Goal: Information Seeking & Learning: Learn about a topic

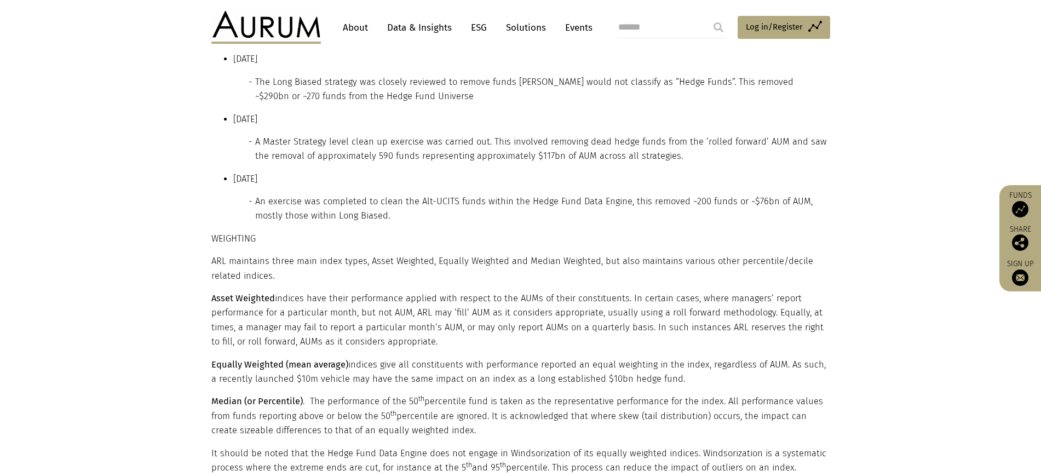
scroll to position [1359, 0]
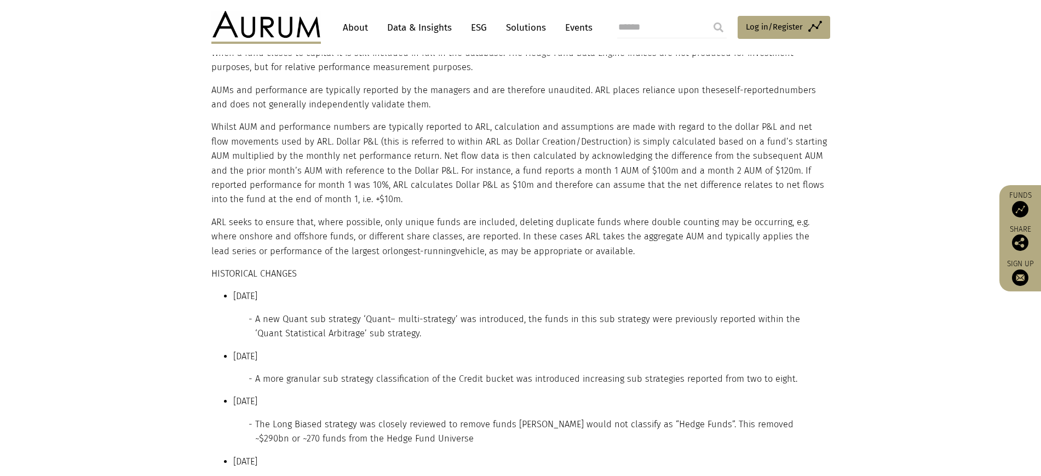
click at [537, 25] on link "Solutions" at bounding box center [526, 28] width 51 height 20
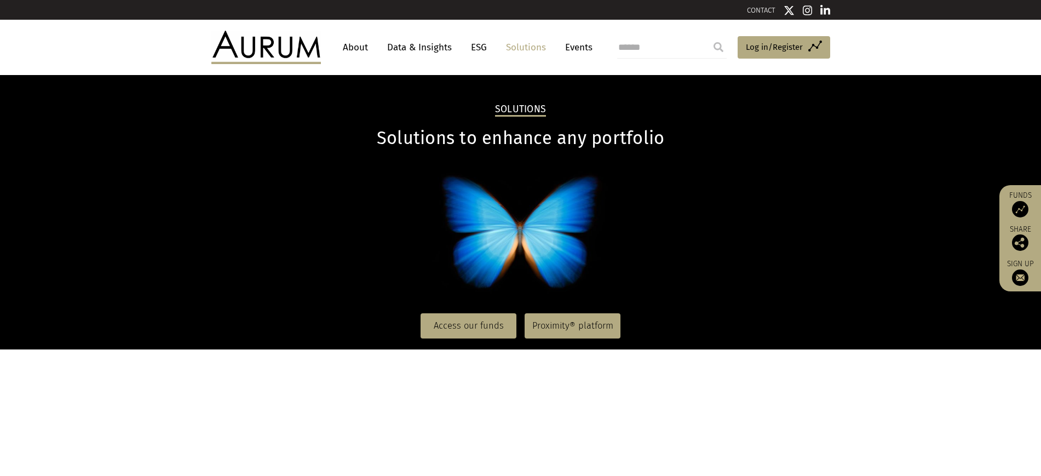
click at [413, 44] on link "Data & Insights" at bounding box center [420, 47] width 76 height 20
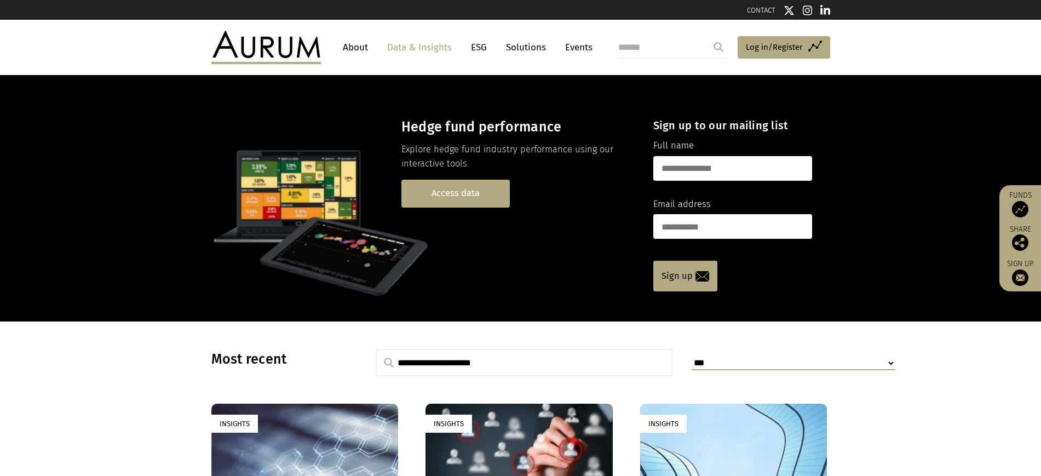
click at [476, 208] on link "Access data" at bounding box center [455, 194] width 108 height 28
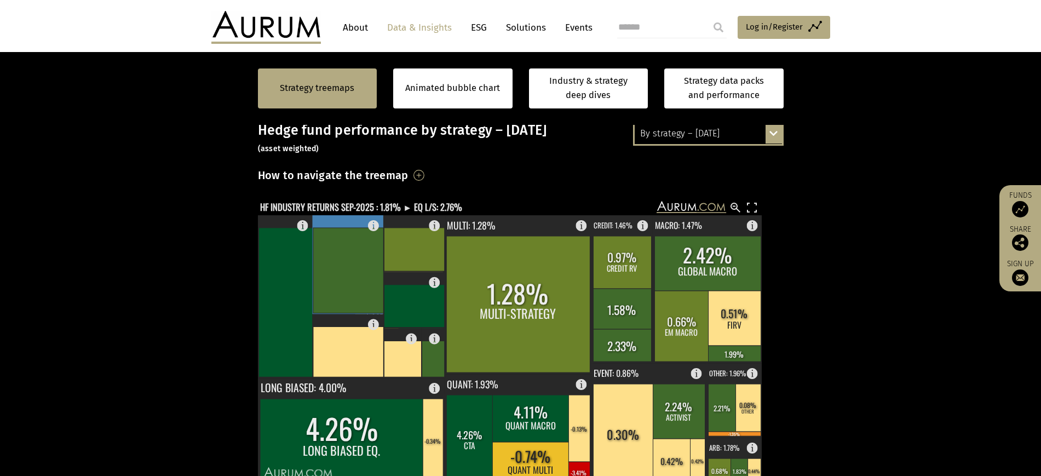
scroll to position [137, 0]
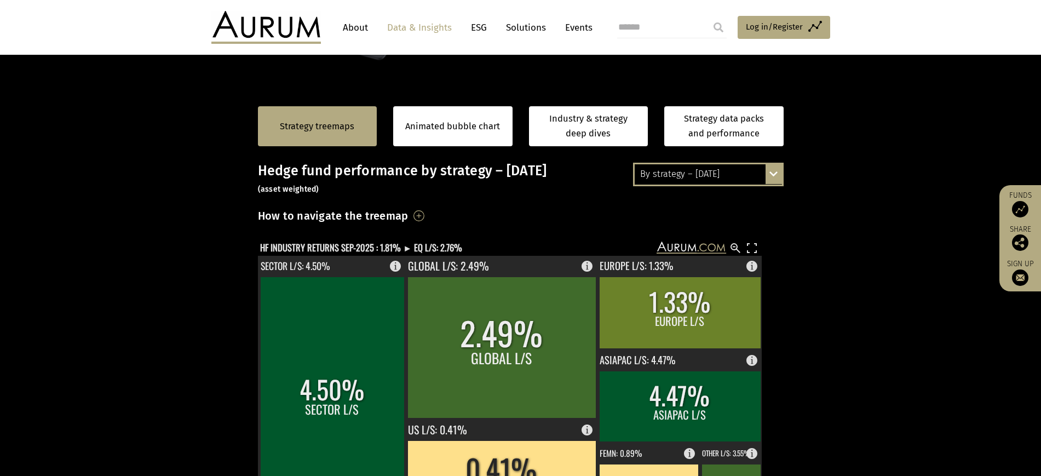
click at [774, 186] on div "By strategy – [DATE] By strategy – [DATE] By strategy – year to date 2016 – [DA…" at bounding box center [708, 174] width 151 height 23
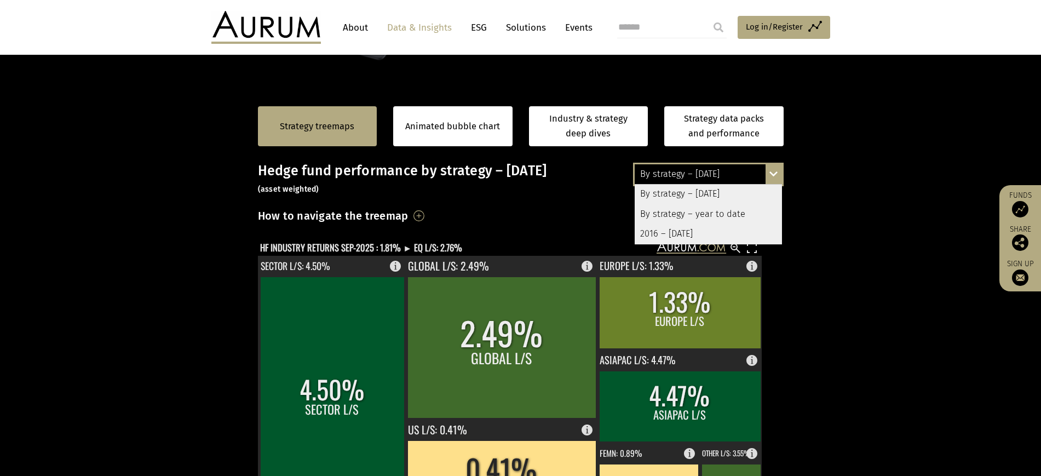
click at [677, 204] on div "By strategy – [DATE]" at bounding box center [708, 195] width 147 height 20
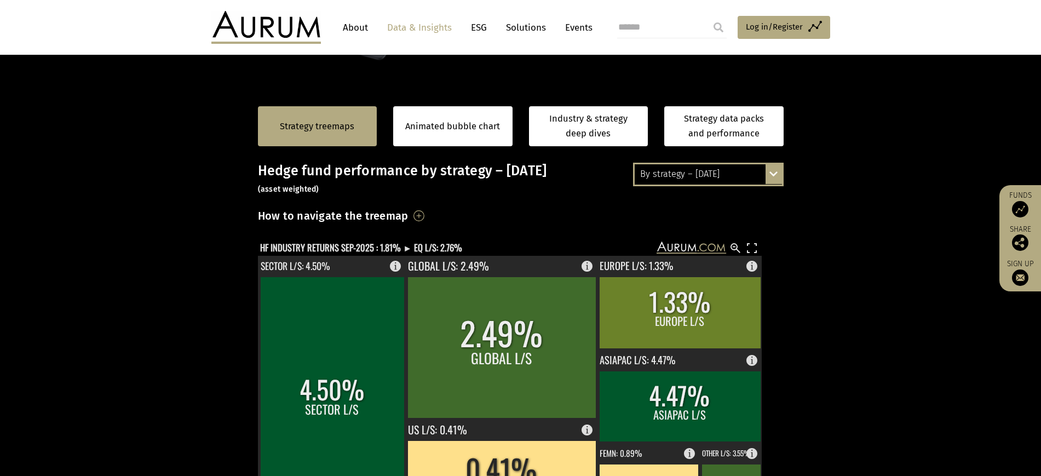
click at [692, 196] on h3 "Hedge fund performance by strategy – September 2025 (asset weighted)" at bounding box center [521, 179] width 526 height 33
click at [712, 146] on link "Strategy data packs and performance" at bounding box center [723, 126] width 119 height 40
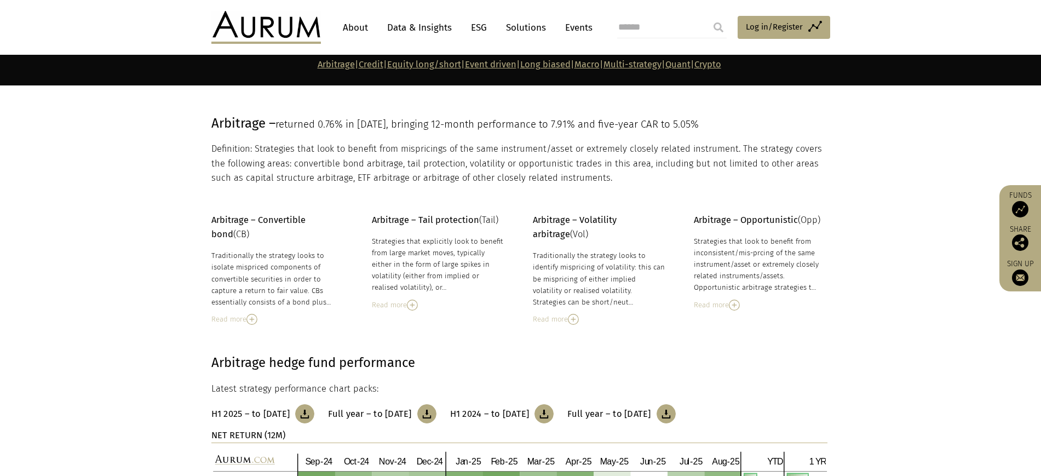
scroll to position [68, 0]
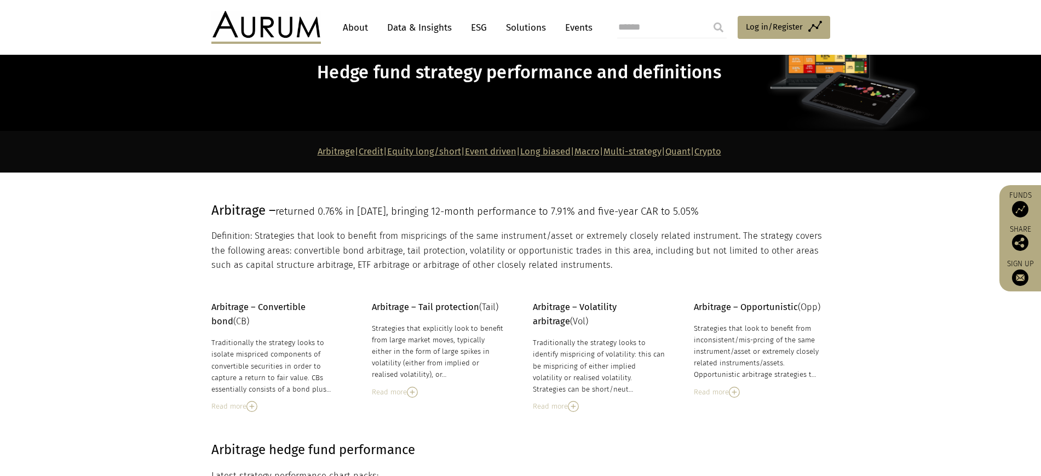
click at [387, 157] on link "Equity long/short" at bounding box center [424, 151] width 74 height 10
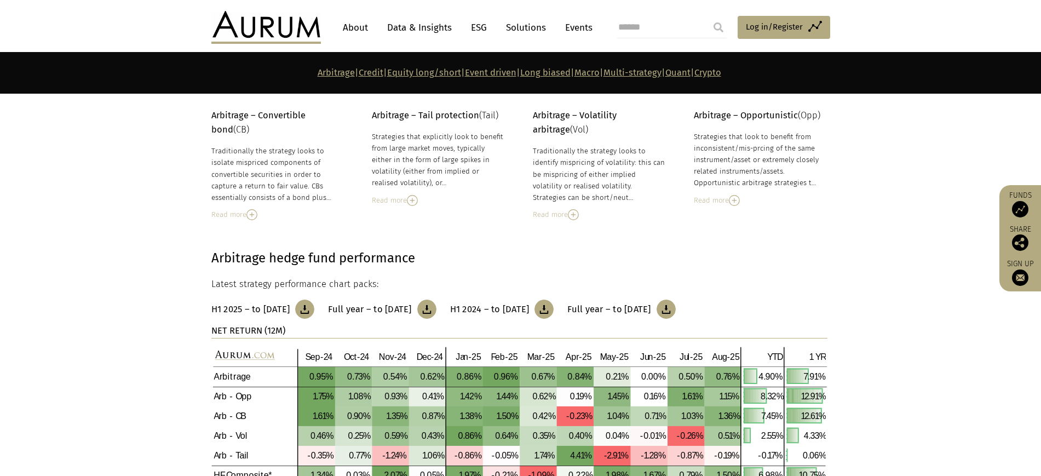
scroll to position [0, 0]
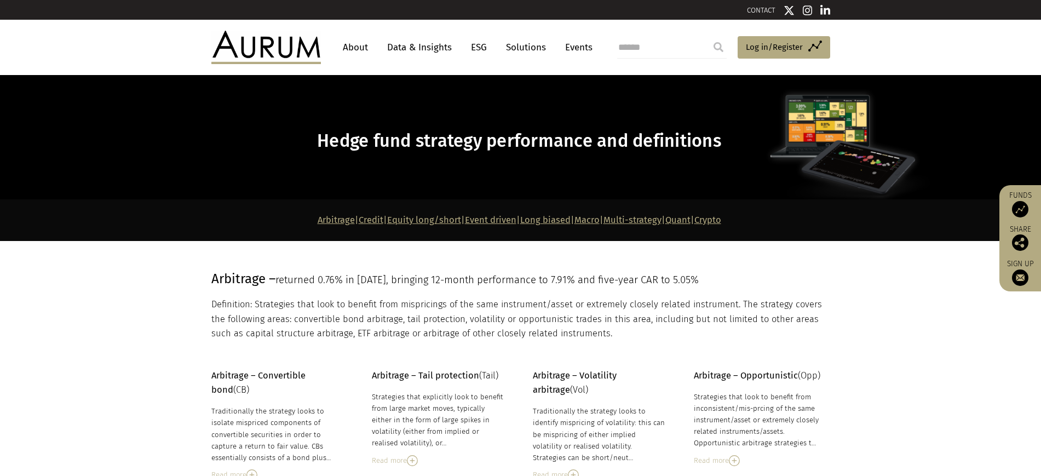
click at [318, 225] on link "Arbitrage" at bounding box center [336, 220] width 37 height 10
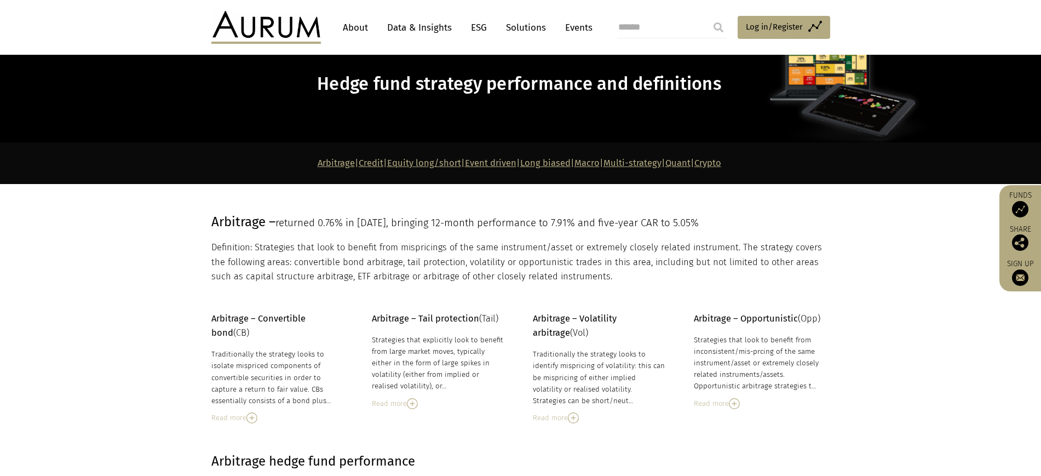
scroll to position [25, 0]
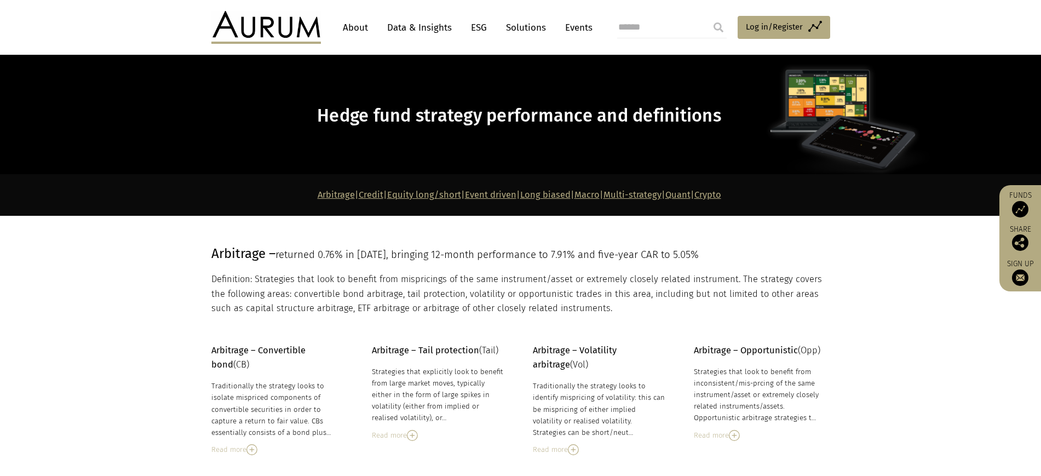
click at [388, 200] on link "Equity long/short" at bounding box center [424, 194] width 74 height 10
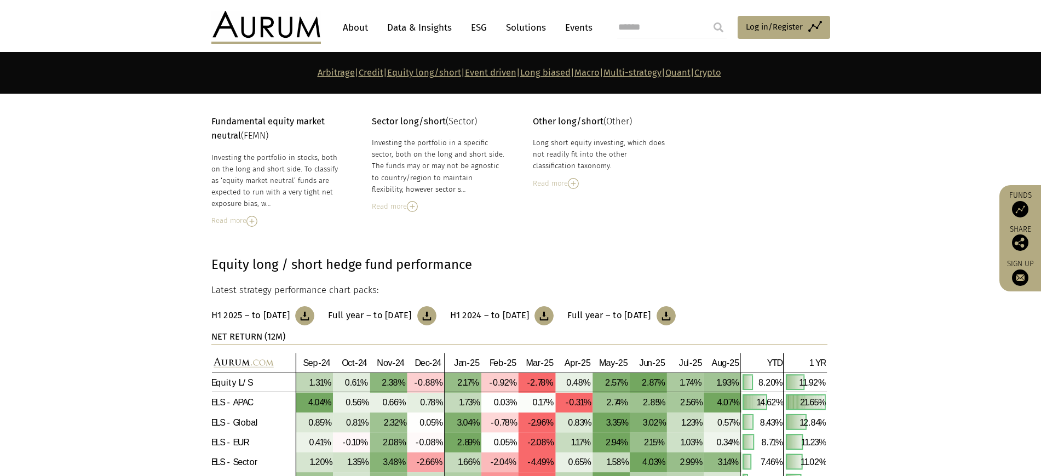
scroll to position [1698, 0]
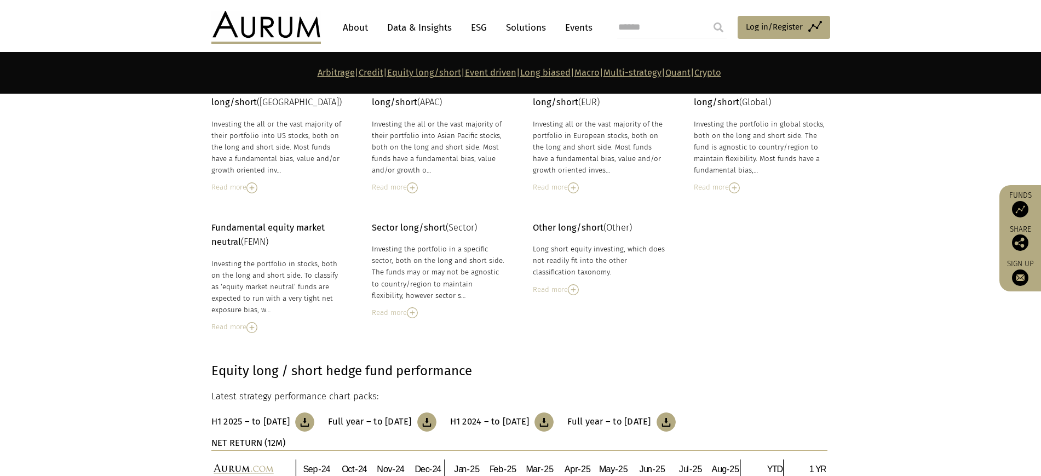
click at [479, 78] on link "Event driven" at bounding box center [490, 72] width 51 height 10
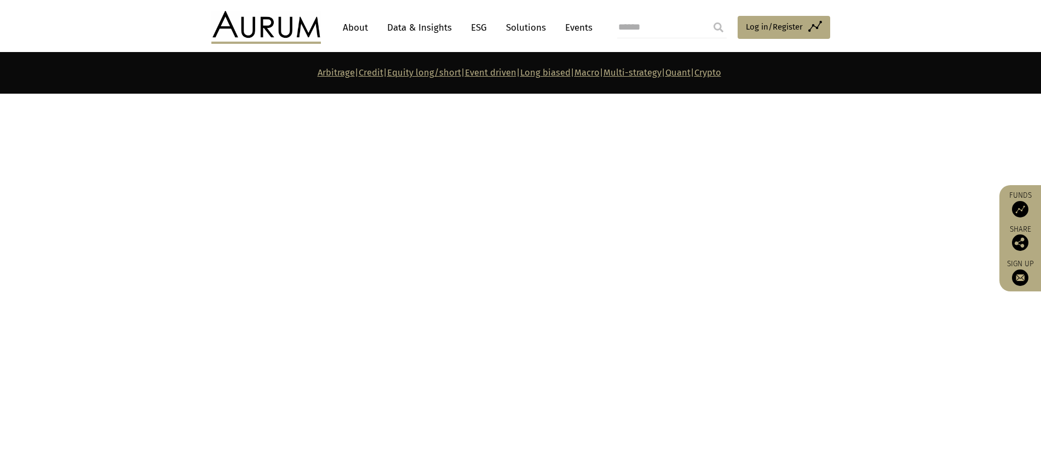
scroll to position [3109, 0]
click at [600, 74] on link "Macro" at bounding box center [586, 72] width 25 height 10
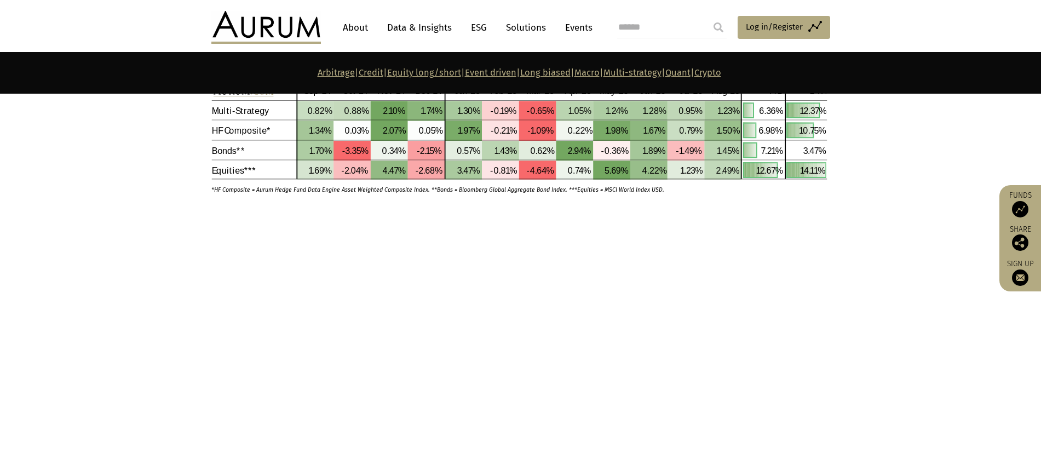
click at [691, 76] on link "Quant" at bounding box center [677, 72] width 25 height 10
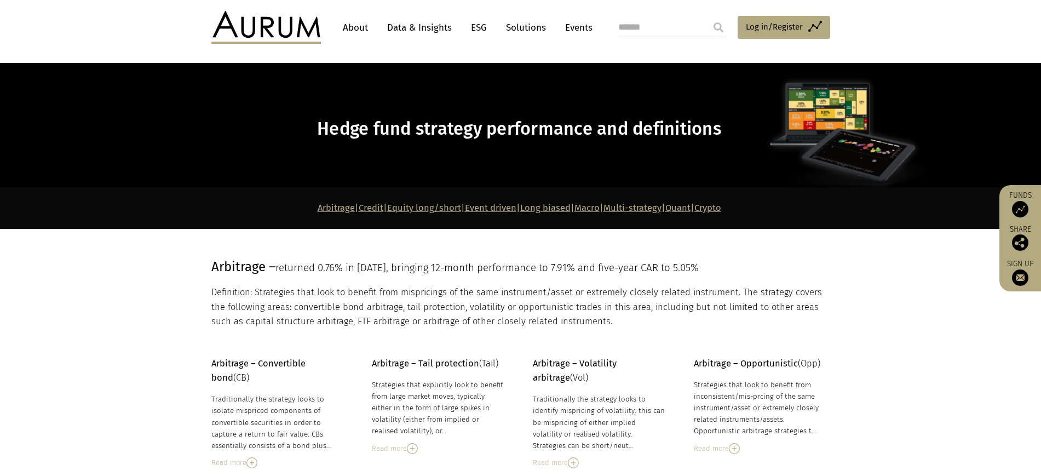
scroll to position [0, 0]
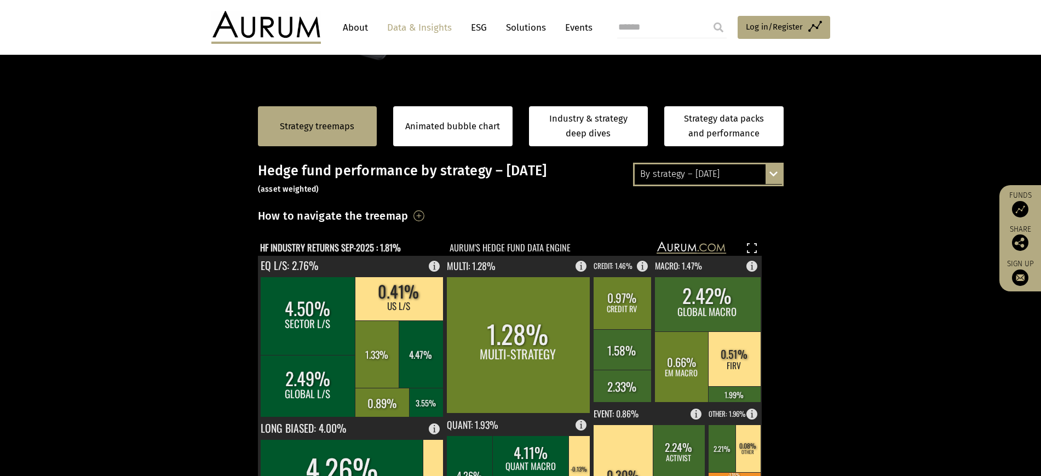
scroll to position [137, 0]
click at [676, 272] on text "MACRO: 1.47%" at bounding box center [678, 265] width 47 height 13
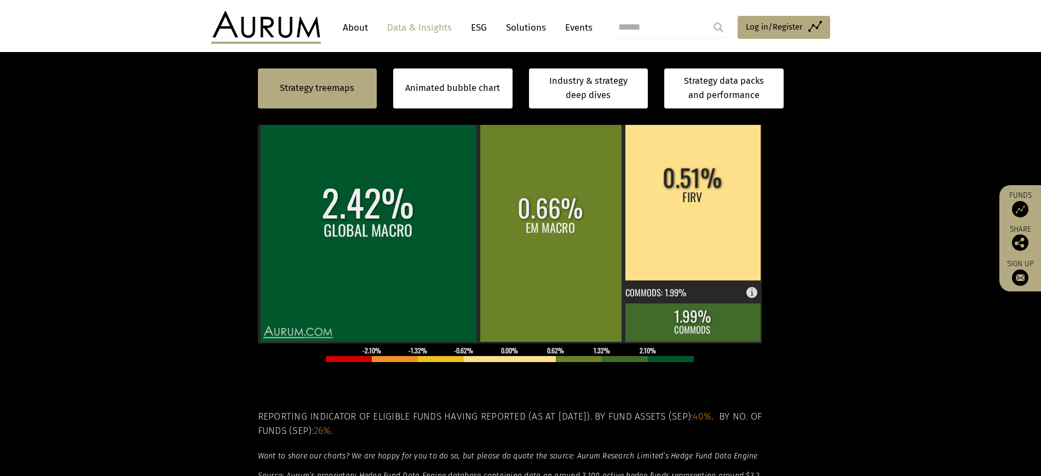
scroll to position [342, 0]
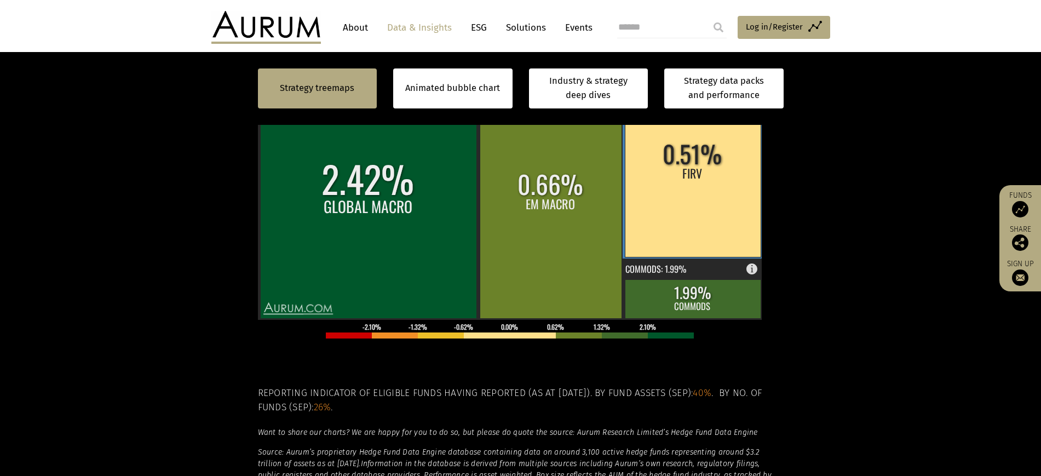
click at [648, 257] on rect at bounding box center [693, 164] width 136 height 186
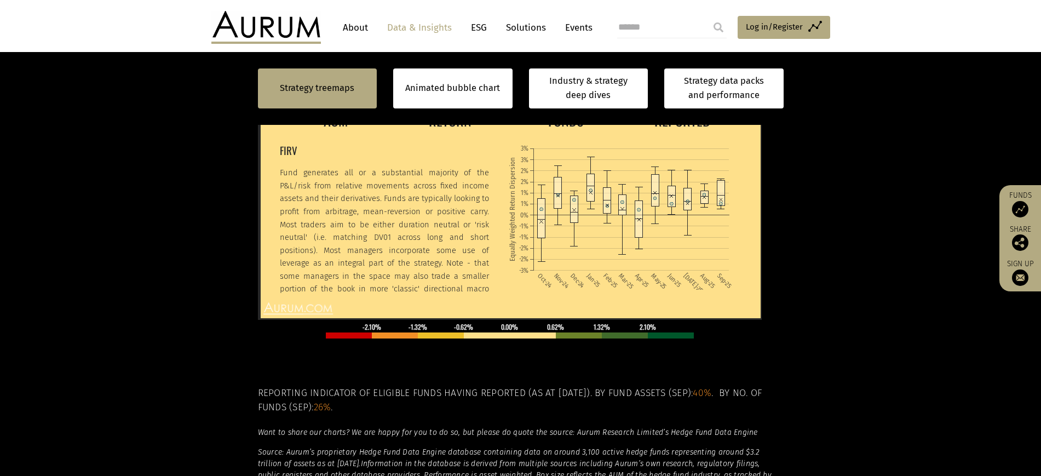
click at [883, 193] on section "Strategy treemaps Animated bubble chart Industry & strategy deep dives Strategy…" at bounding box center [520, 264] width 1041 height 761
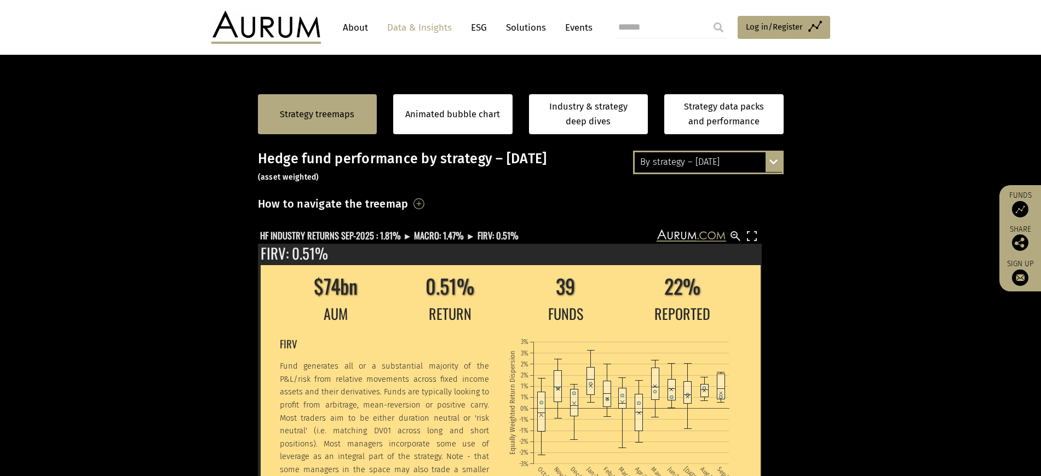
scroll to position [137, 0]
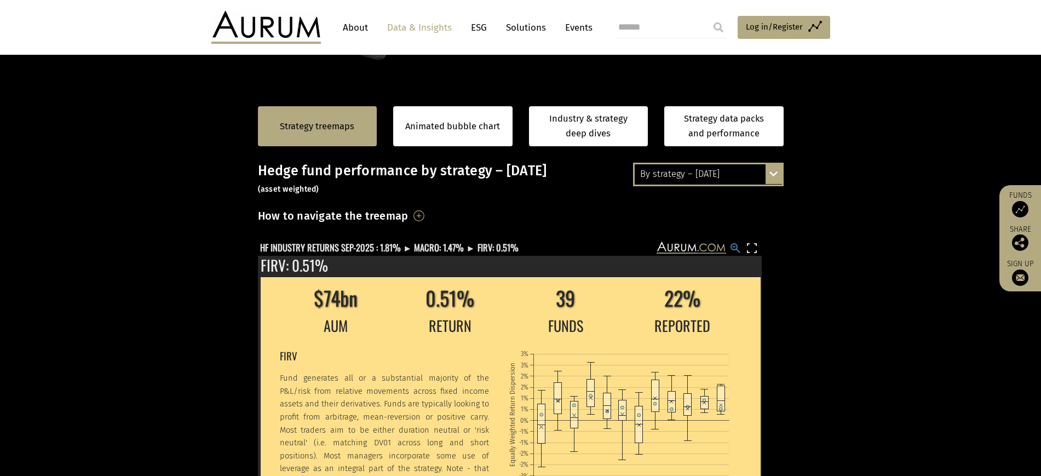
click at [733, 255] on rect at bounding box center [735, 248] width 13 height 13
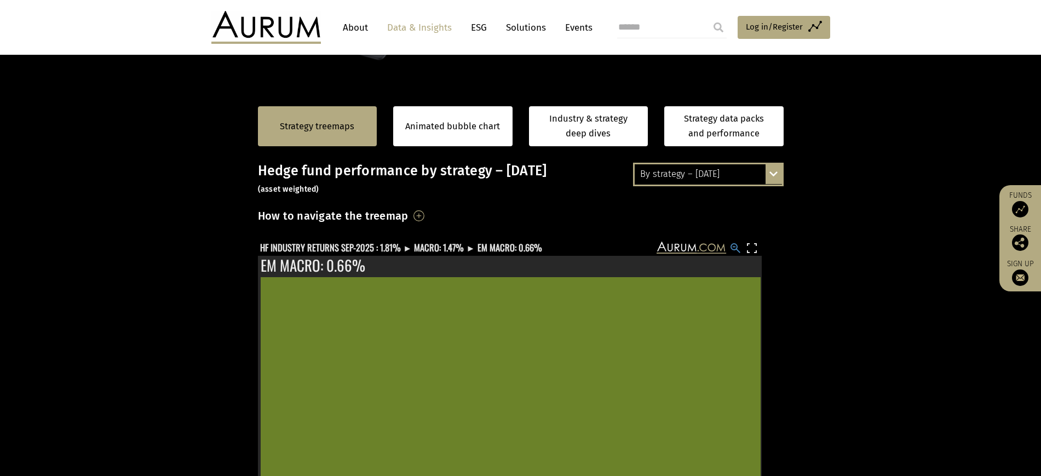
click at [734, 255] on rect at bounding box center [735, 248] width 13 height 13
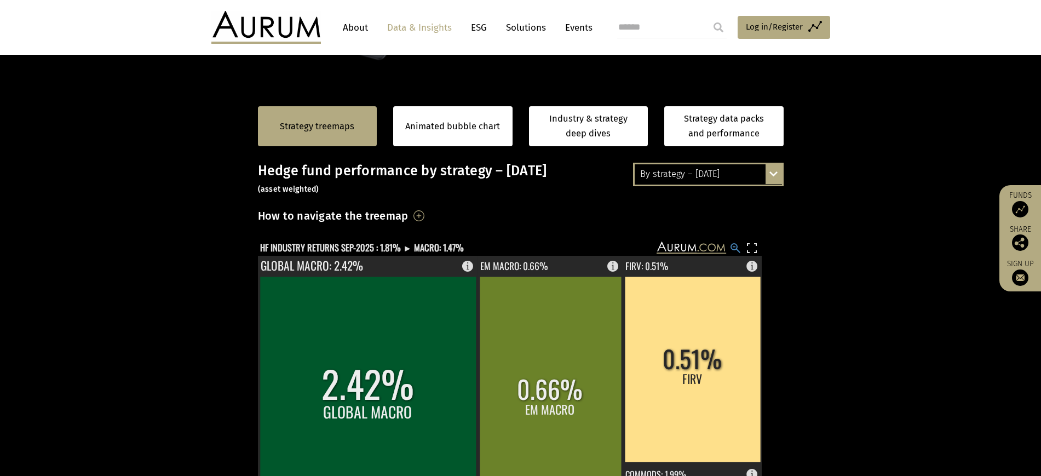
click at [734, 255] on rect at bounding box center [735, 248] width 13 height 13
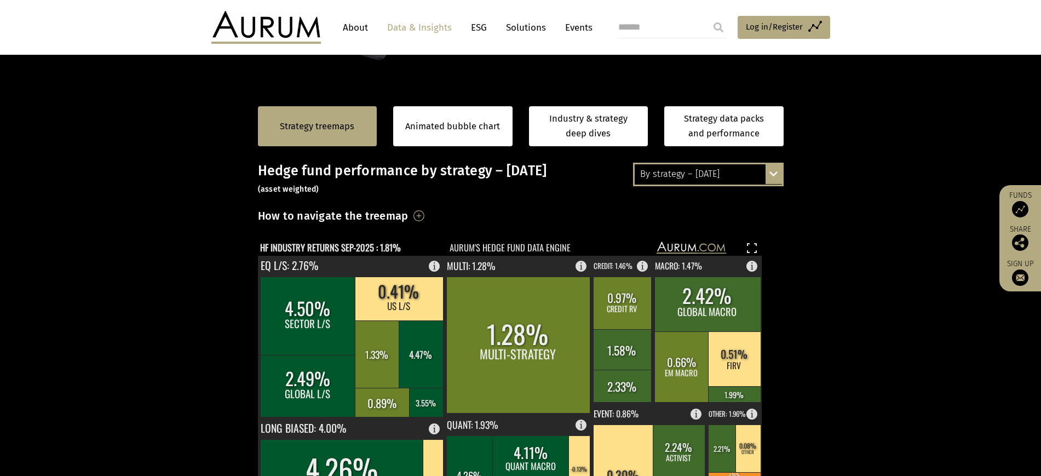
scroll to position [205, 0]
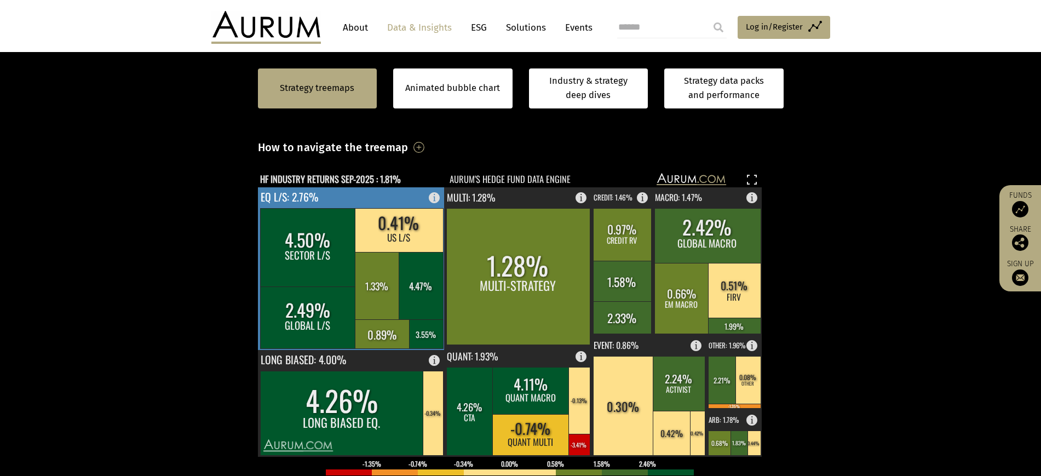
click at [305, 286] on rect at bounding box center [308, 247] width 96 height 78
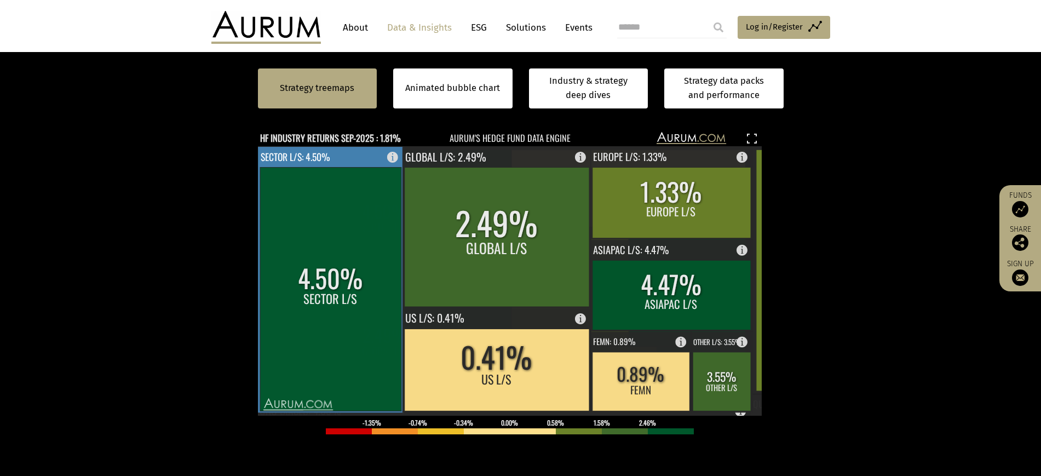
scroll to position [274, 0]
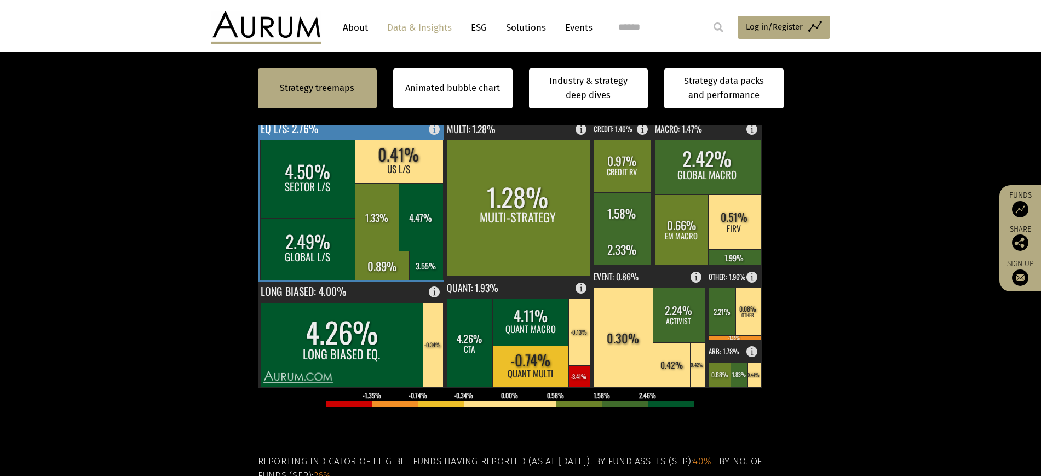
click at [331, 218] on rect at bounding box center [308, 179] width 96 height 78
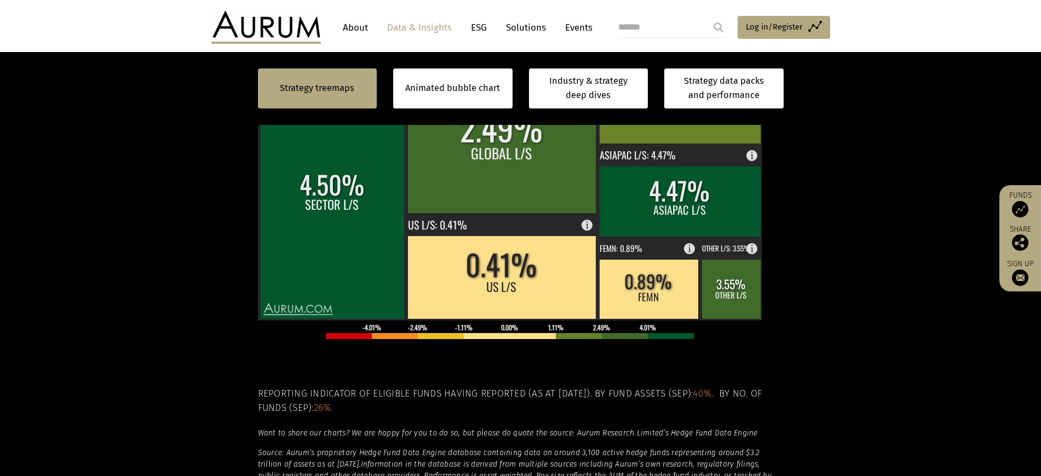
scroll to position [342, 0]
click at [825, 210] on section "Strategy treemaps Animated bubble chart Industry & strategy deep dives Strategy…" at bounding box center [520, 264] width 1041 height 761
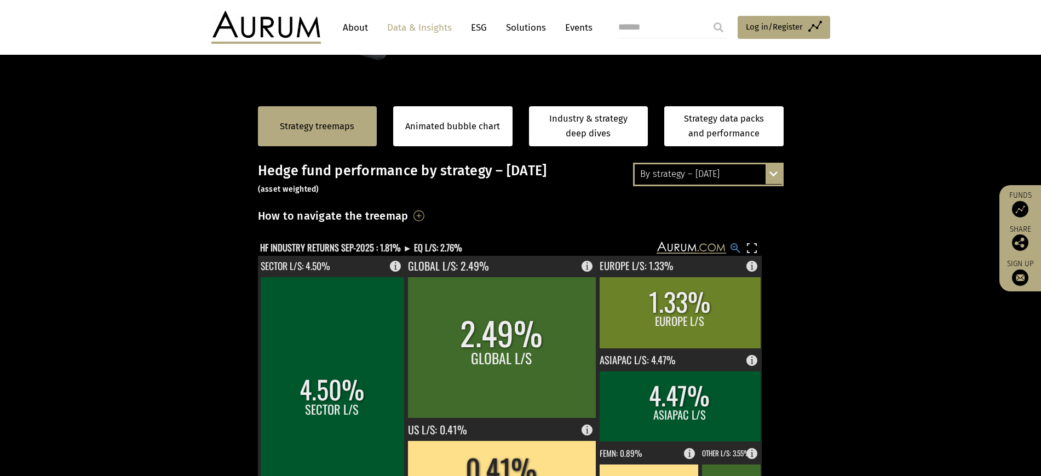
click at [733, 255] on rect at bounding box center [735, 248] width 13 height 13
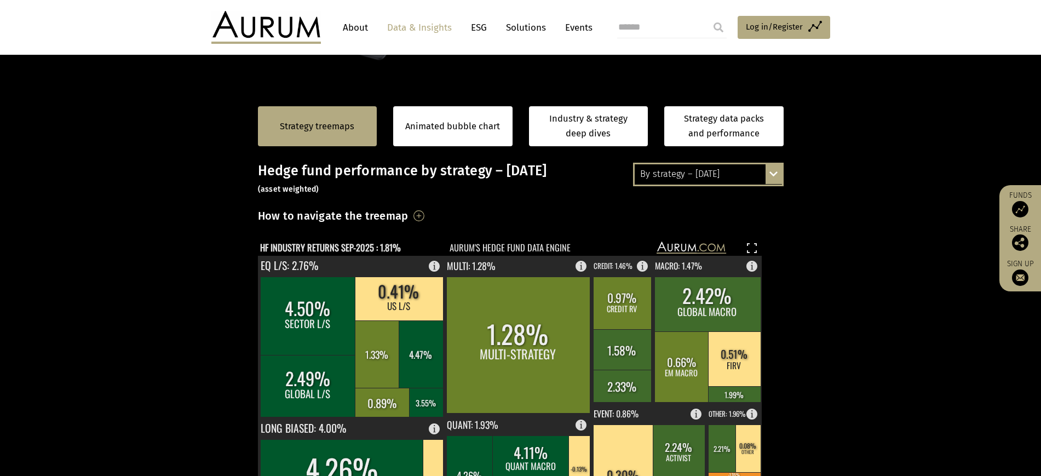
click at [832, 319] on section "Strategy treemaps Animated bubble chart Industry & strategy deep dives Strategy…" at bounding box center [520, 470] width 1041 height 761
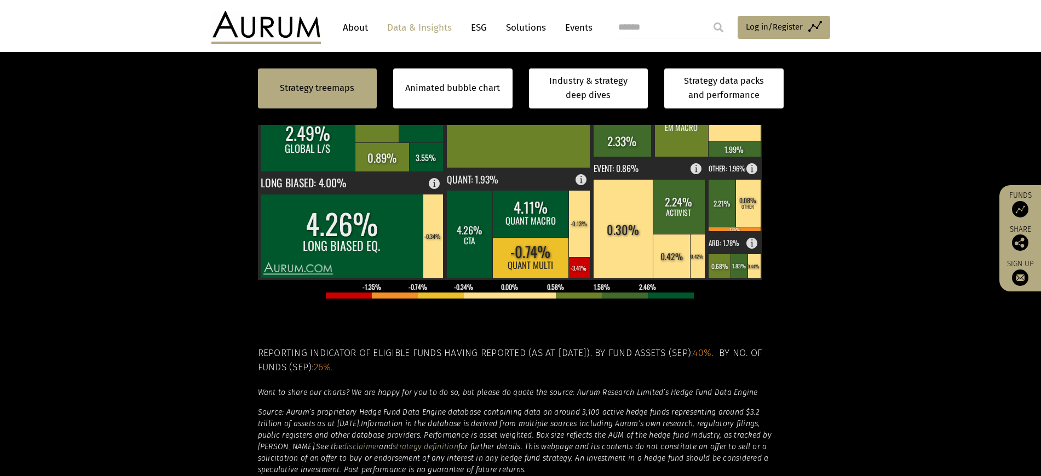
scroll to position [411, 0]
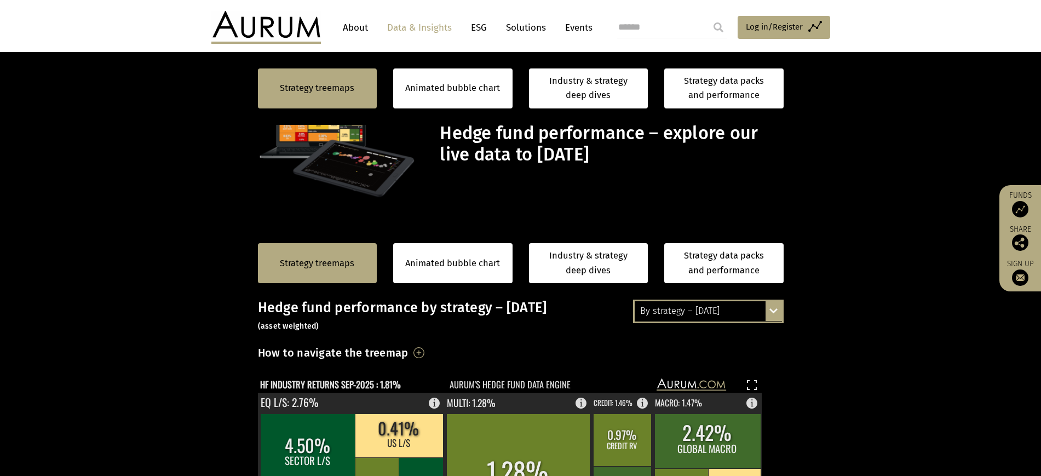
scroll to position [411, 0]
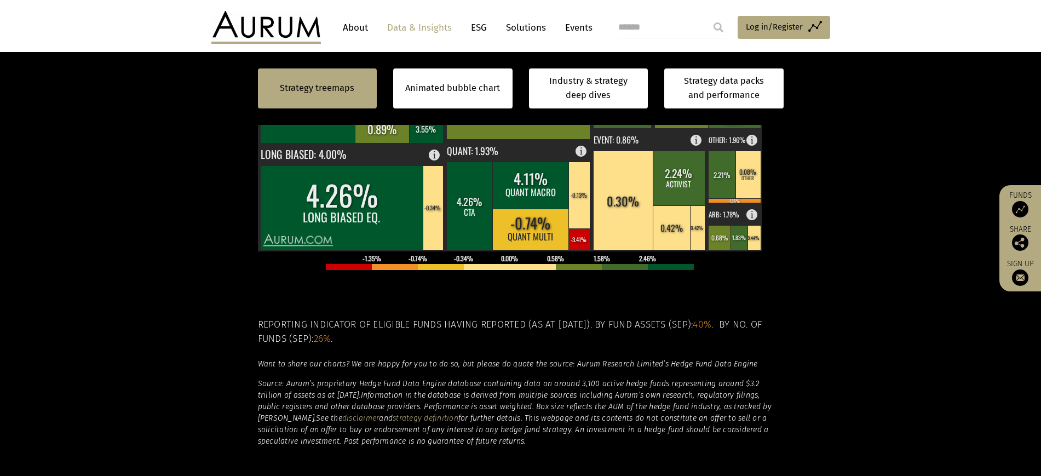
click at [890, 205] on section "Strategy treemaps Animated bubble chart Industry & strategy deep dives Strategy…" at bounding box center [520, 196] width 1041 height 761
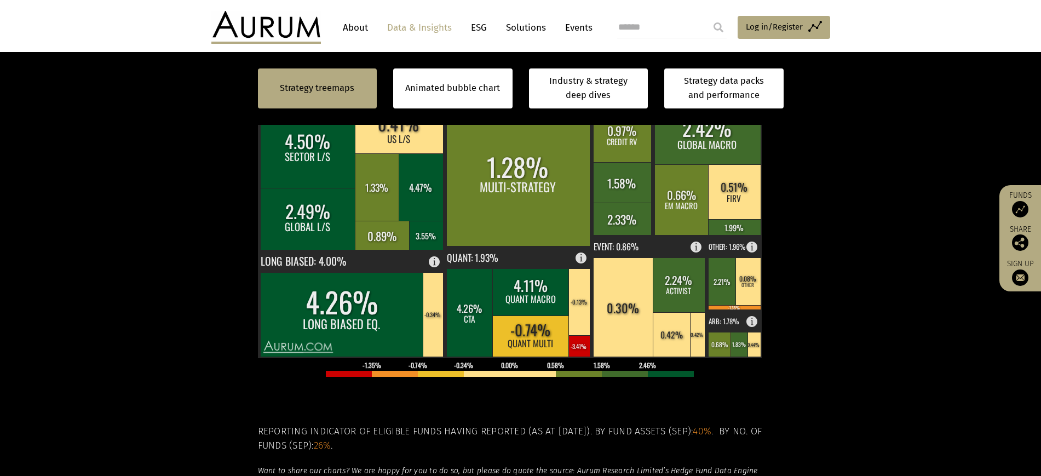
scroll to position [274, 0]
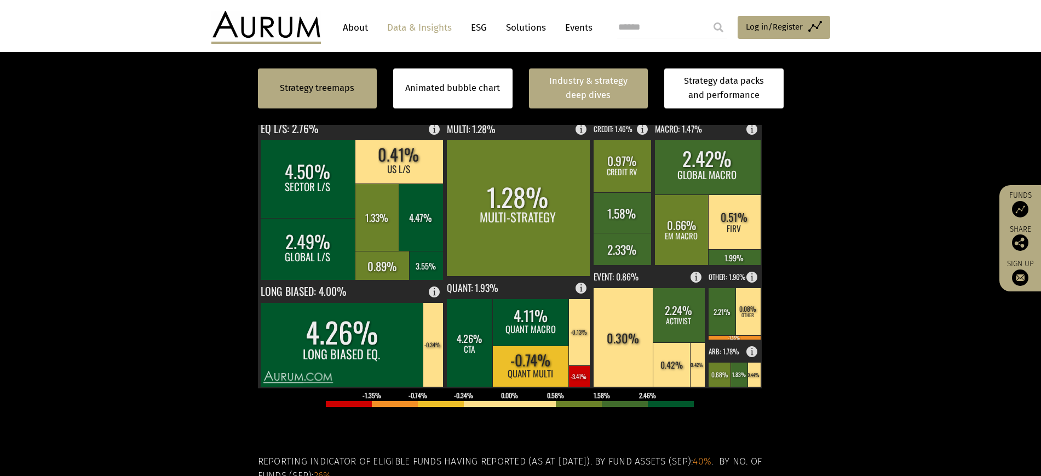
click at [599, 89] on link "Industry & strategy deep dives" at bounding box center [588, 88] width 119 height 40
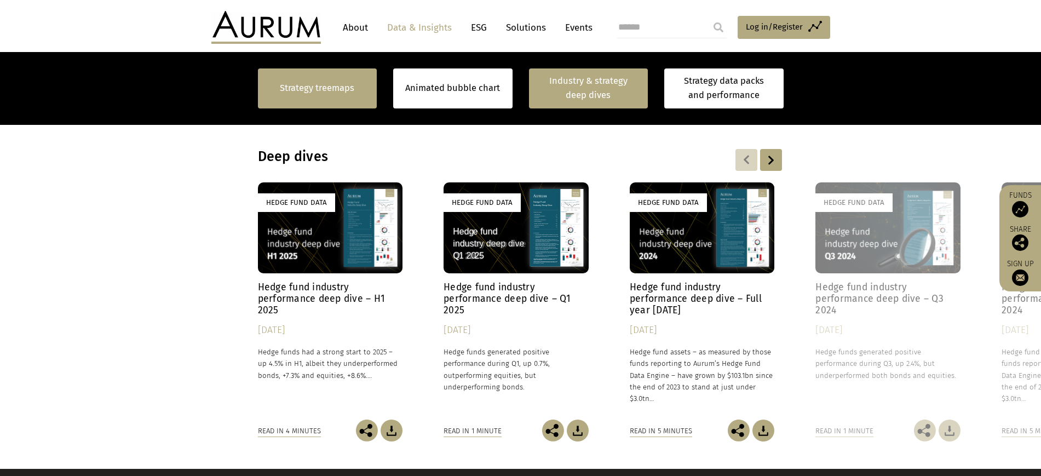
scroll to position [871, 0]
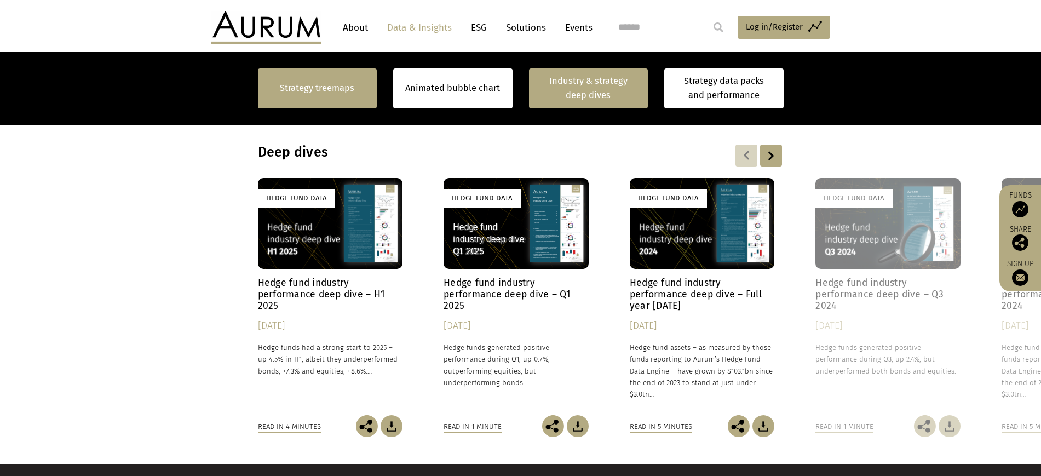
click at [349, 93] on link "Strategy treemaps" at bounding box center [317, 88] width 74 height 14
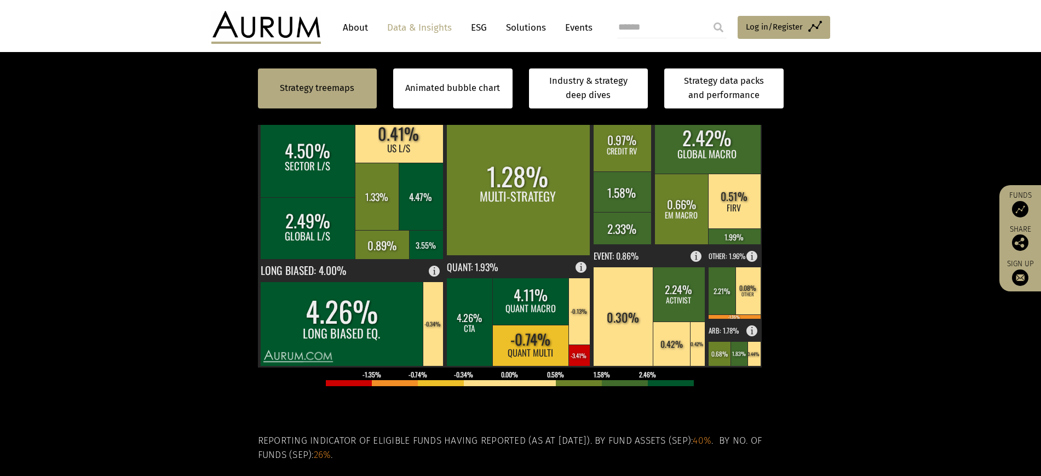
scroll to position [303, 0]
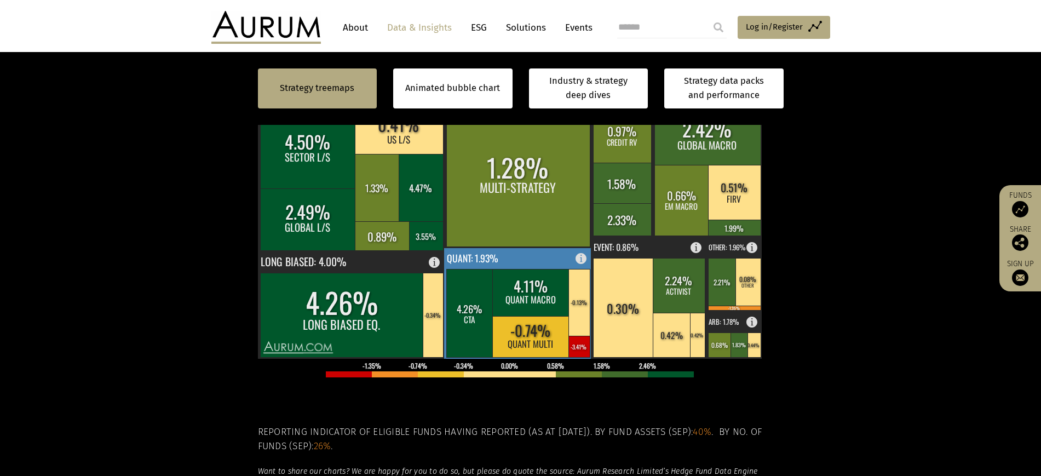
click at [501, 316] on rect at bounding box center [530, 292] width 77 height 47
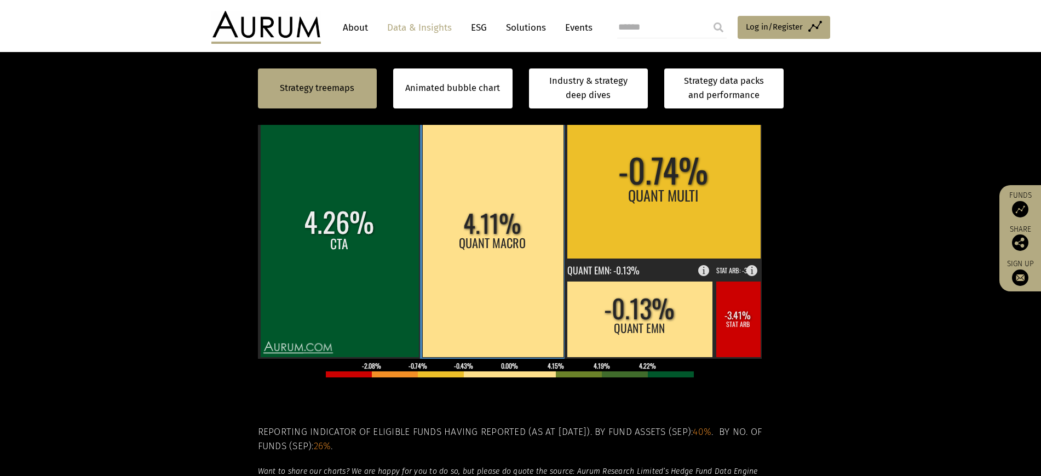
click at [502, 298] on rect at bounding box center [492, 233] width 141 height 247
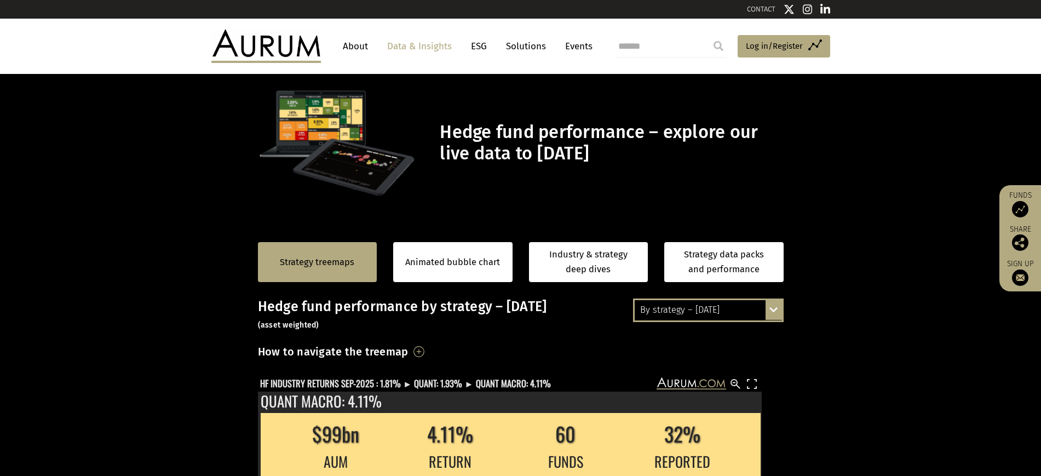
scroll to position [0, 0]
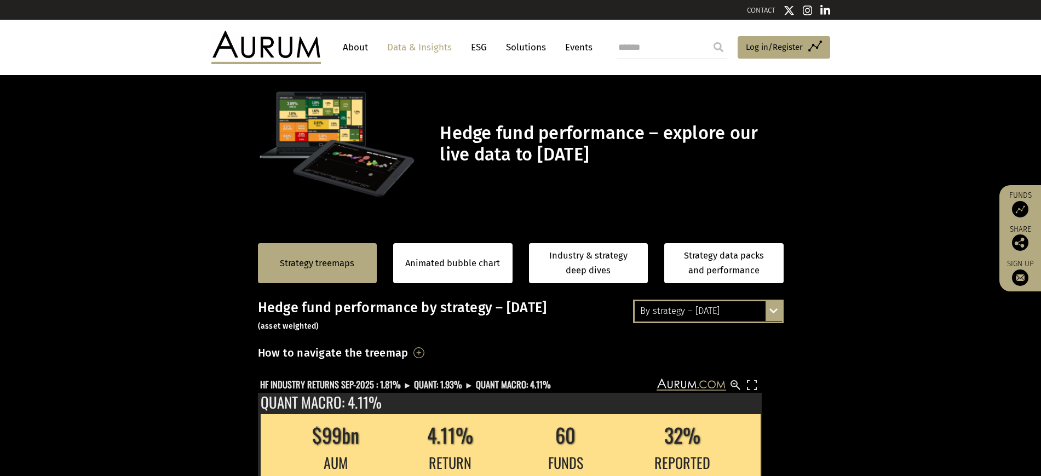
click at [771, 323] on div "By strategy – September 2025 By strategy – September 2025 By strategy – year to…" at bounding box center [708, 311] width 151 height 23
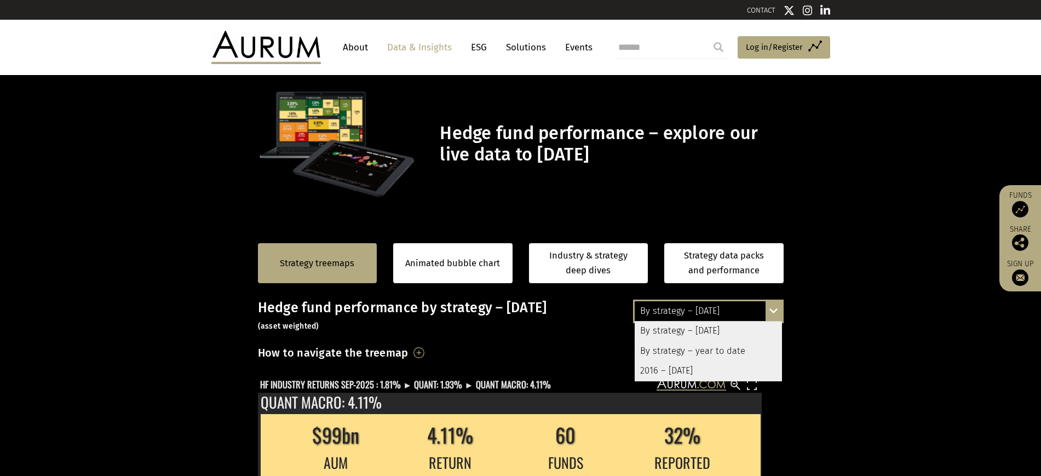
click at [683, 361] on div "By strategy – year to date" at bounding box center [708, 351] width 147 height 20
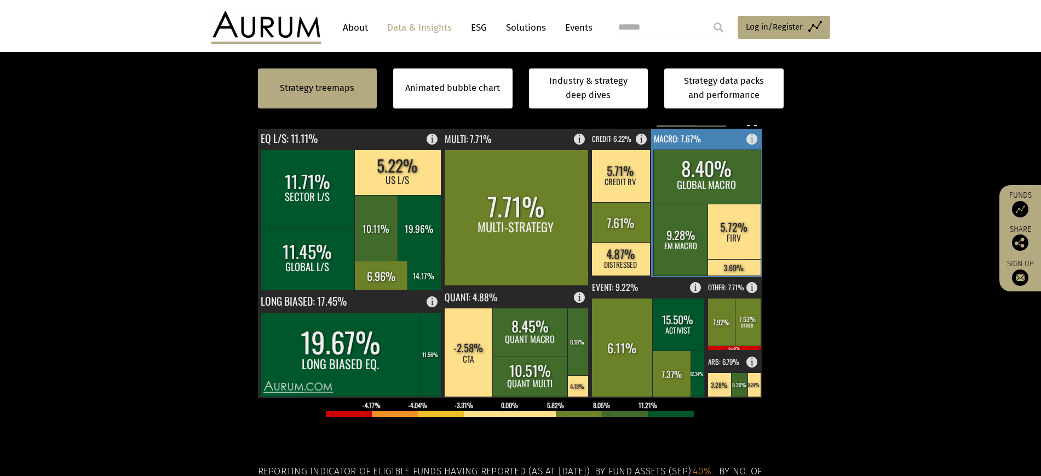
scroll to position [342, 0]
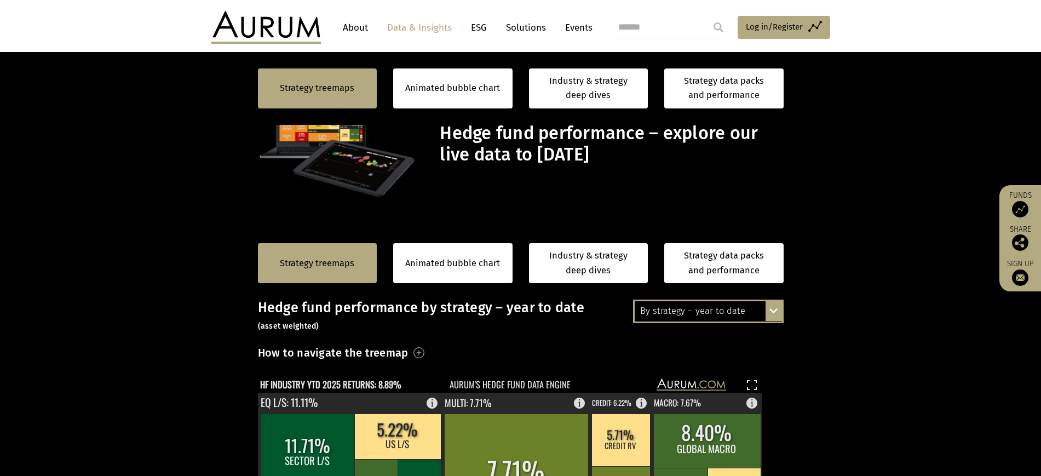
scroll to position [342, 0]
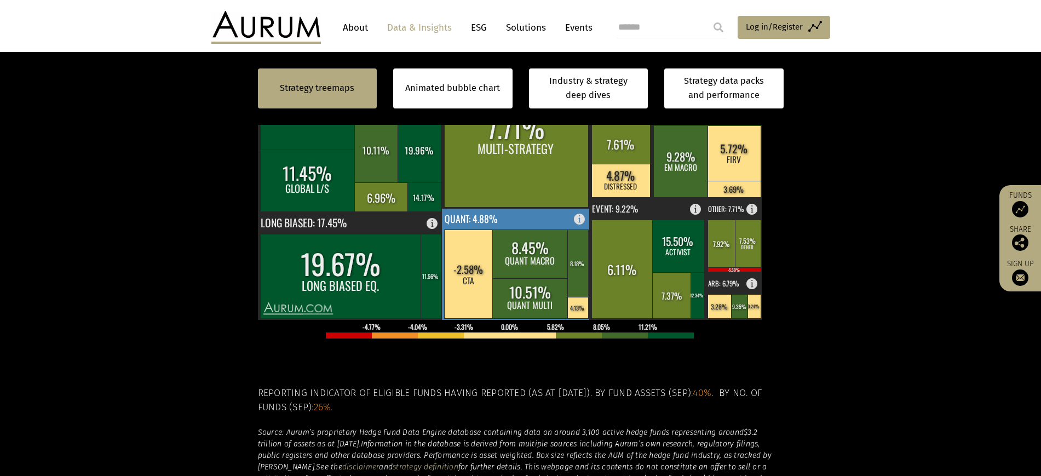
click at [512, 261] on rect at bounding box center [516, 264] width 148 height 111
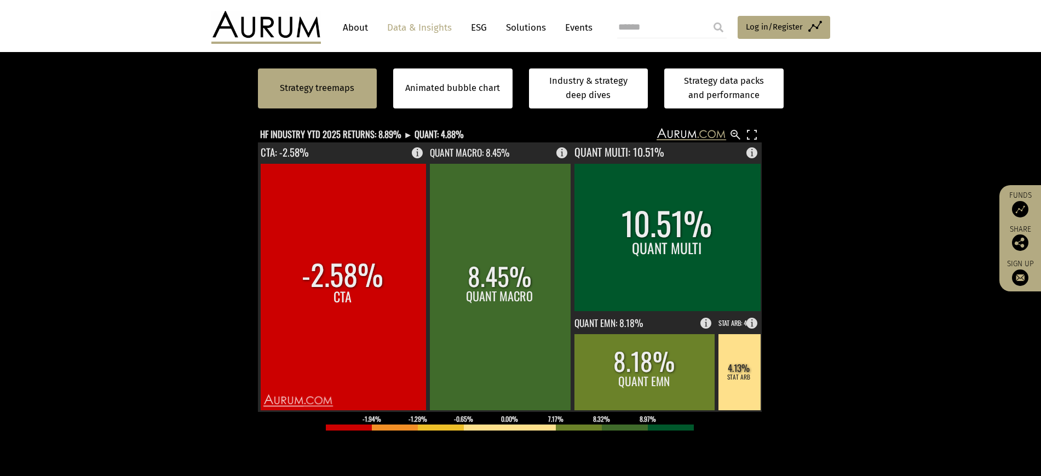
scroll to position [274, 0]
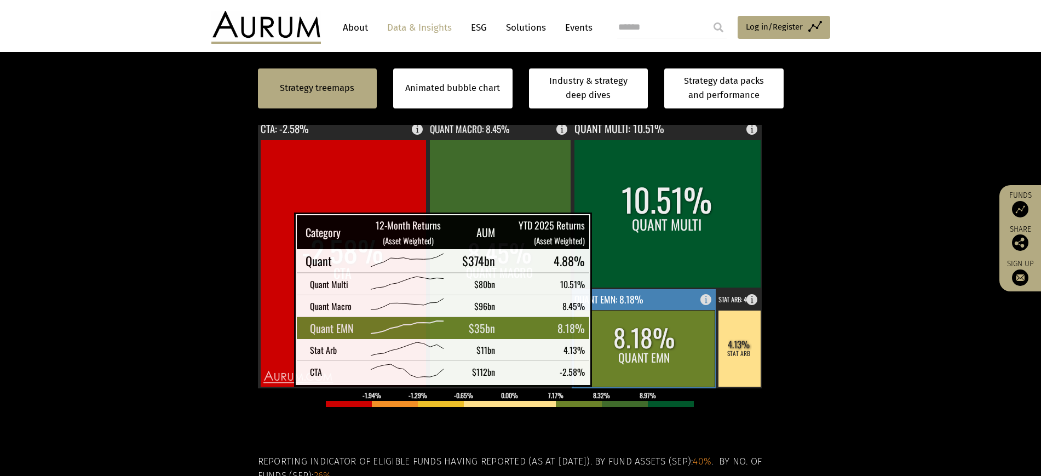
click at [612, 372] on rect at bounding box center [644, 348] width 141 height 77
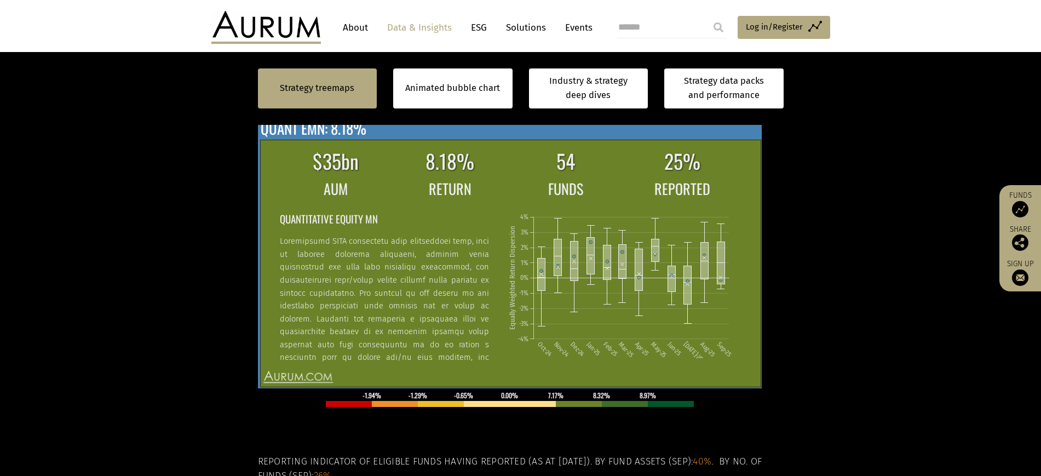
scroll to position [7, 0]
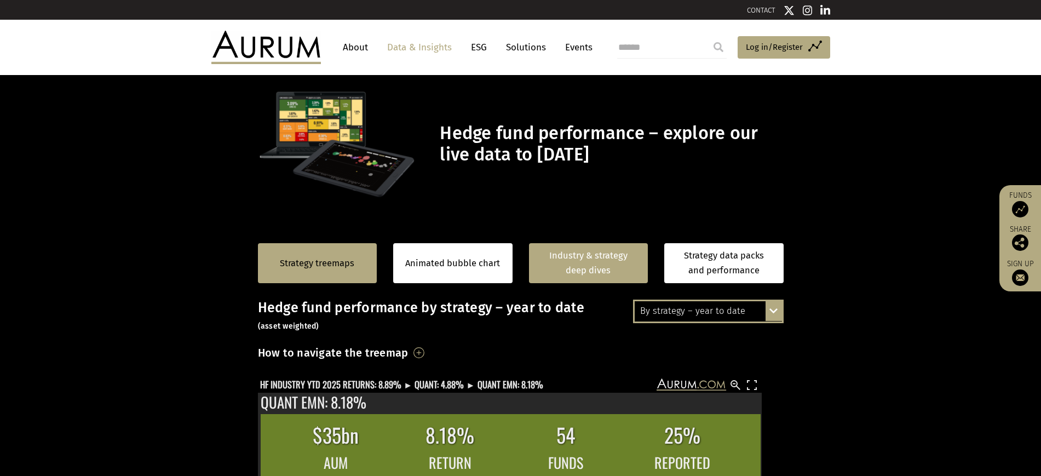
click at [601, 283] on link "Industry & strategy deep dives" at bounding box center [588, 263] width 119 height 40
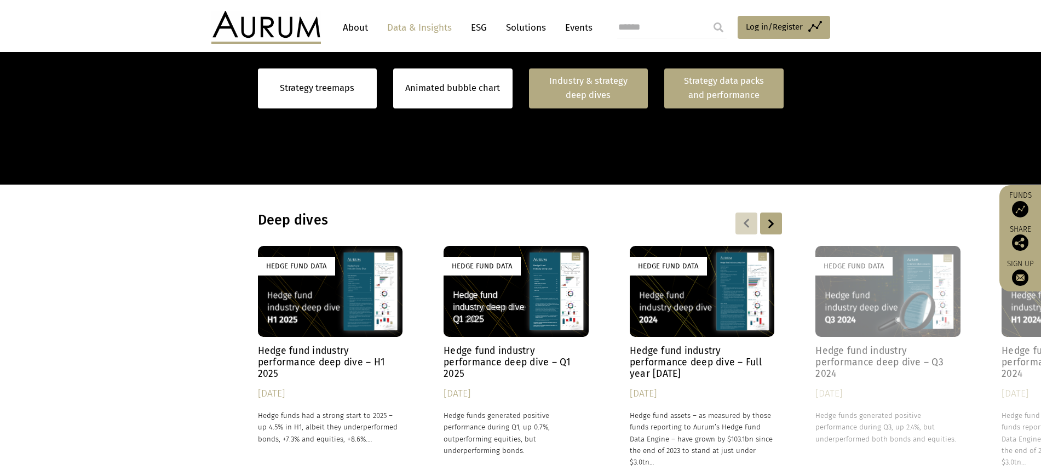
scroll to position [803, 0]
click at [728, 75] on link "Strategy data packs and performance" at bounding box center [723, 88] width 119 height 40
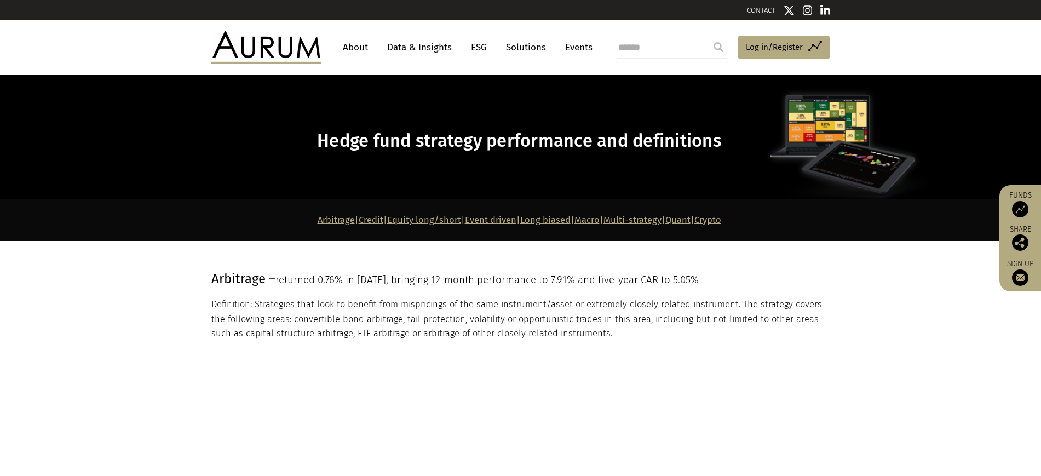
click at [691, 225] on link "Quant" at bounding box center [677, 220] width 25 height 10
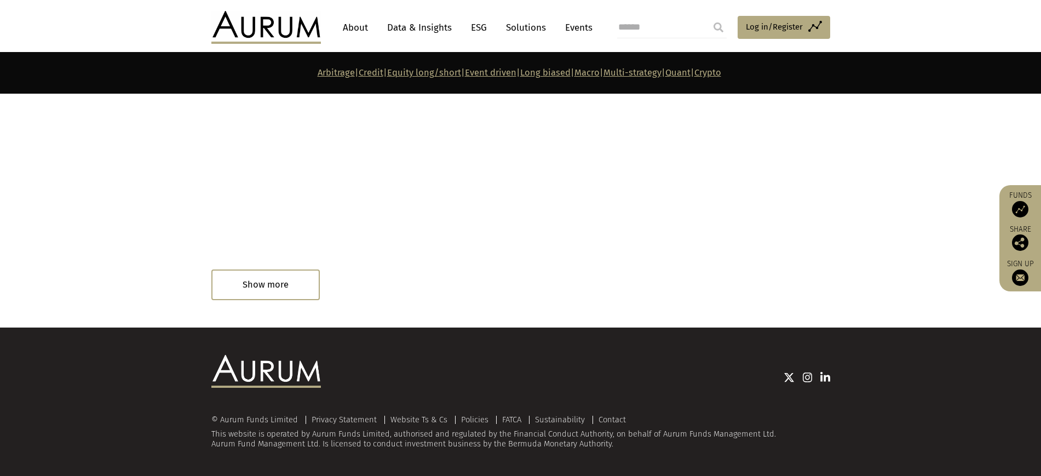
scroll to position [7009, 0]
click at [300, 297] on div at bounding box center [343, 286] width 88 height 22
click at [282, 297] on div "Read in 33 minutes" at bounding box center [255, 286] width 88 height 22
click at [277, 292] on div "Read in 33 minutes" at bounding box center [244, 286] width 66 height 12
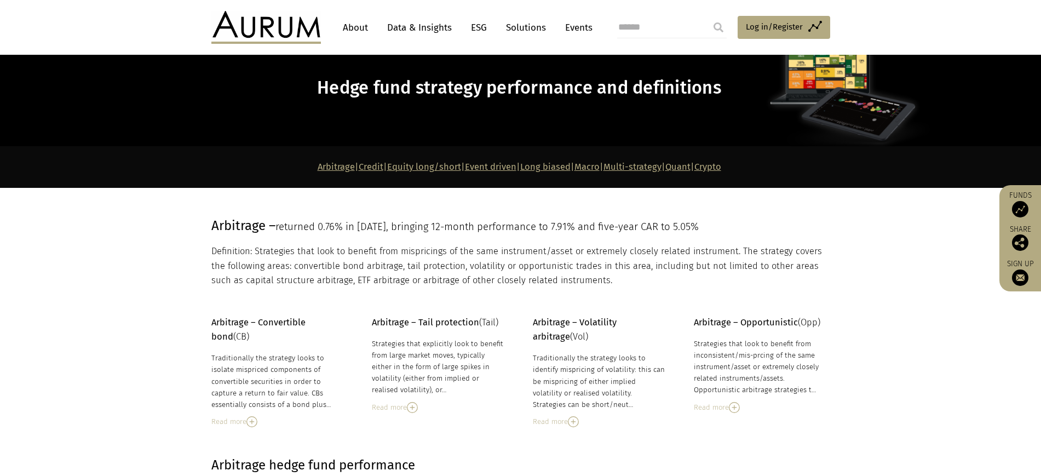
scroll to position [0, 0]
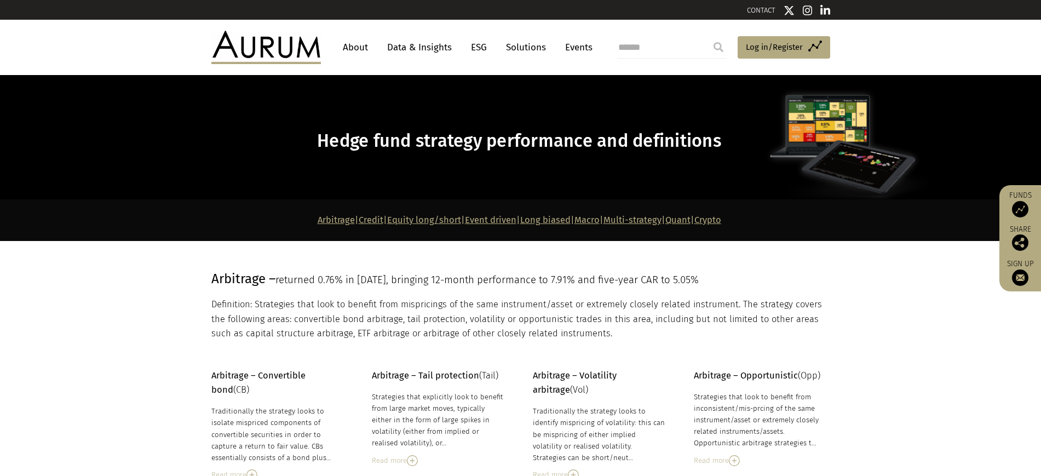
click at [452, 44] on link "Data & Insights" at bounding box center [420, 47] width 76 height 20
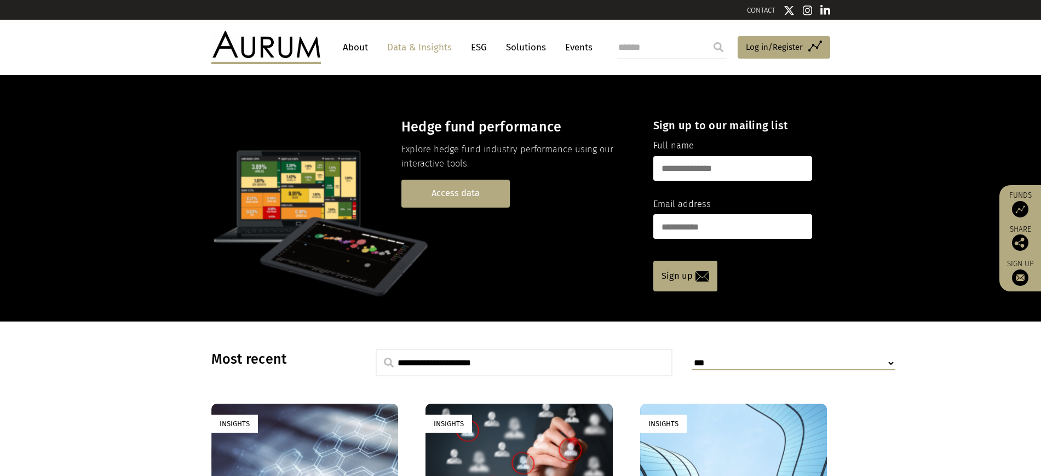
click at [478, 208] on link "Access data" at bounding box center [455, 194] width 108 height 28
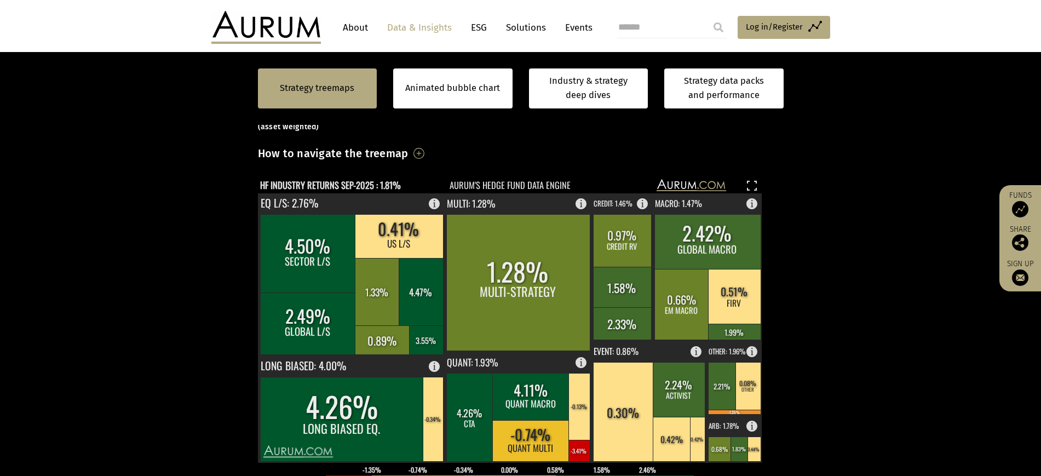
scroll to position [205, 0]
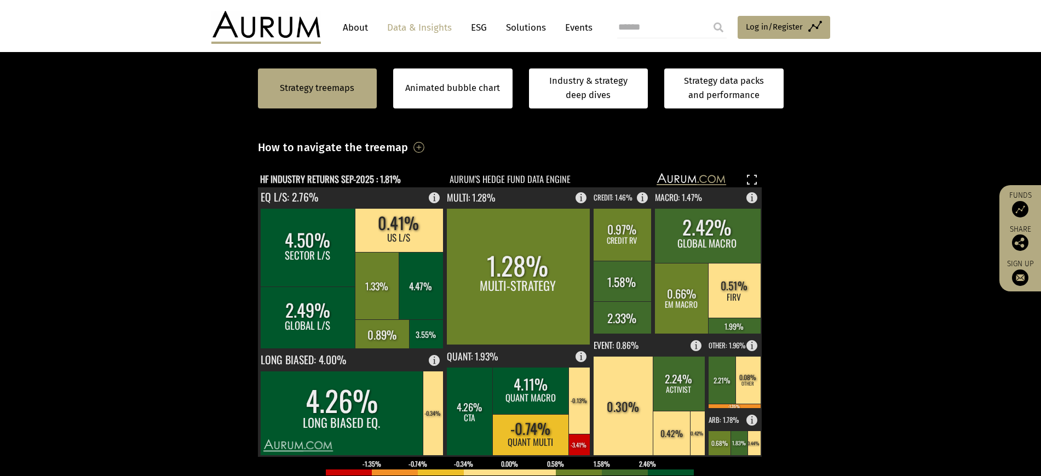
click at [409, 157] on h3 "How to navigate the treemap" at bounding box center [333, 147] width 151 height 19
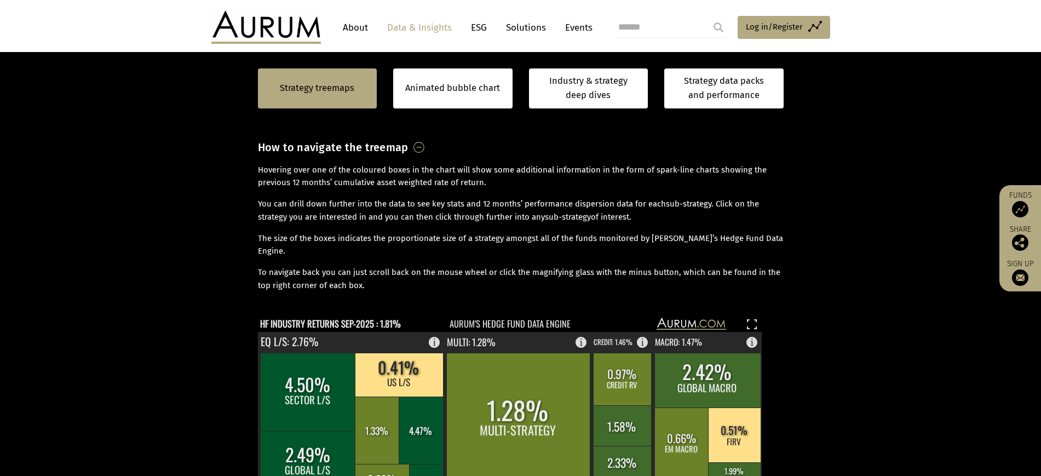
click at [409, 157] on h3 "How to navigate the treemap" at bounding box center [333, 147] width 151 height 19
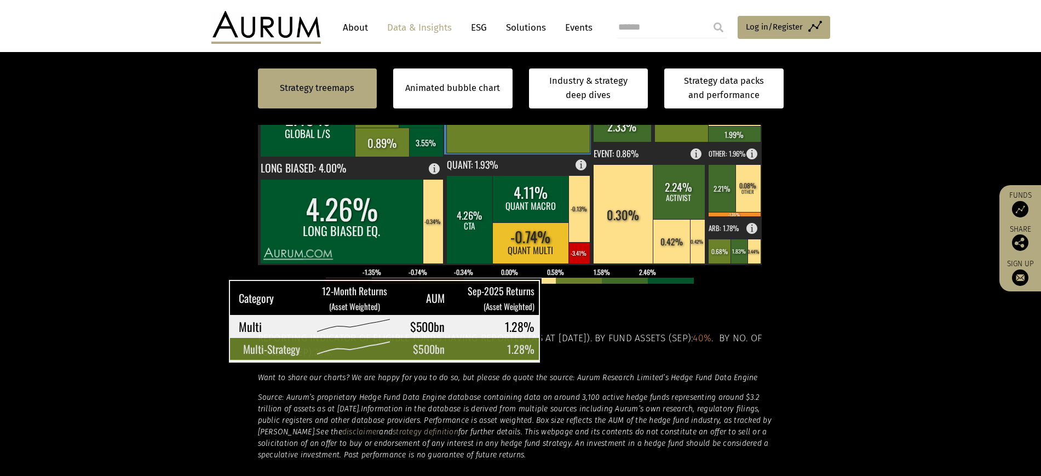
scroll to position [479, 0]
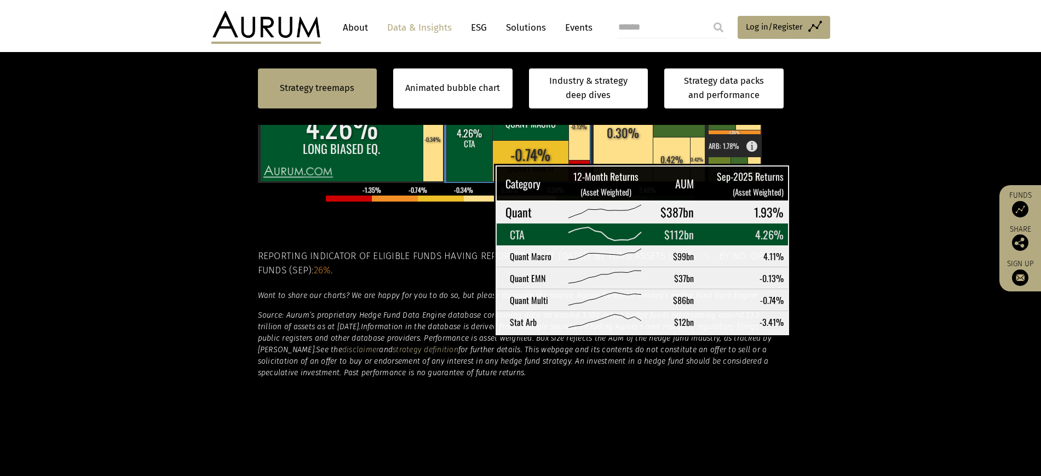
click at [467, 179] on rect at bounding box center [469, 137] width 47 height 88
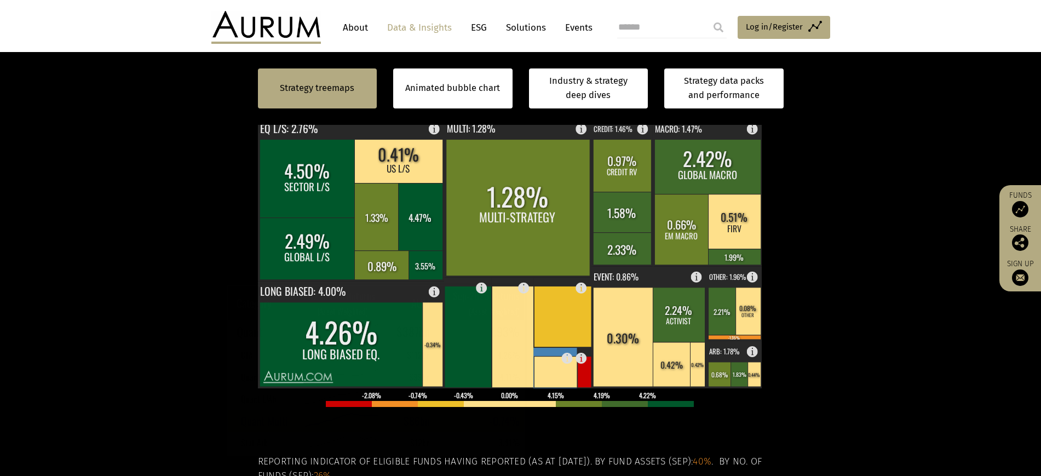
scroll to position [205, 0]
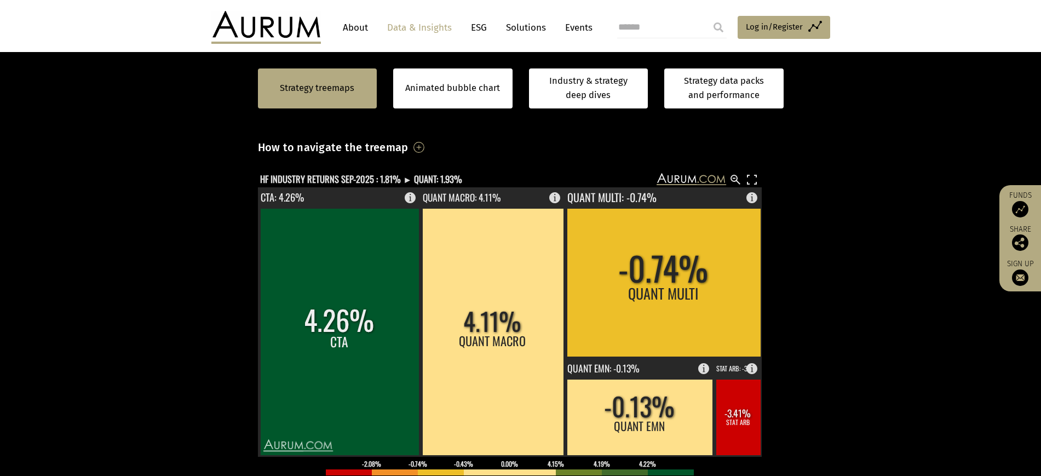
click at [893, 319] on section "Strategy treemaps Animated bubble chart Industry & strategy deep dives Strategy…" at bounding box center [520, 401] width 1041 height 761
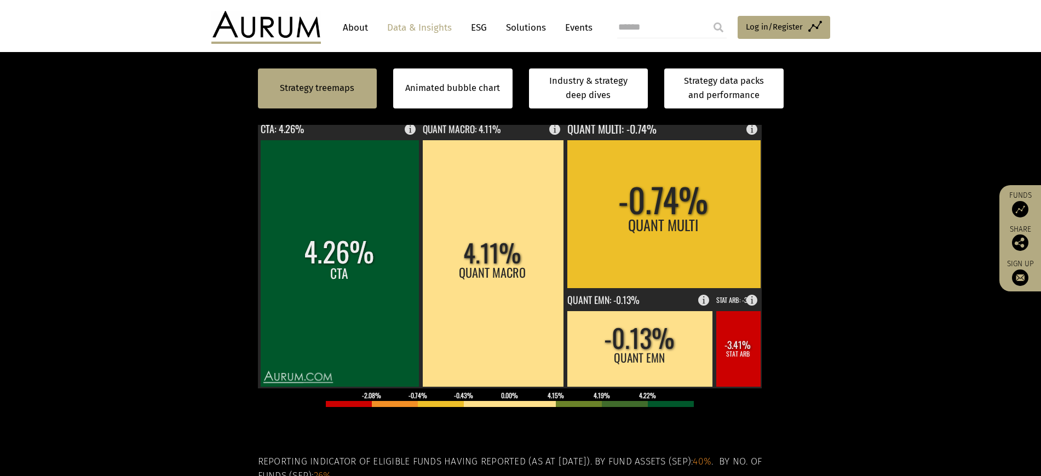
scroll to position [342, 0]
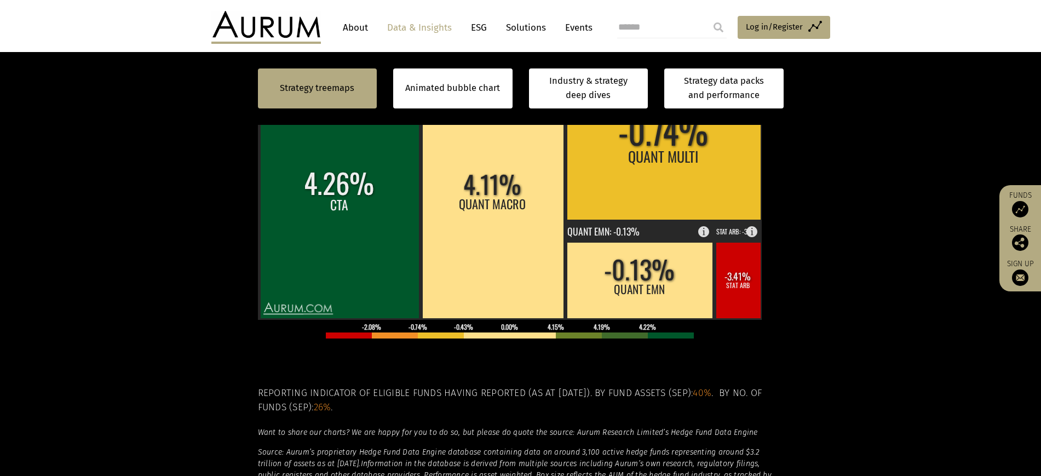
click at [876, 321] on section "Strategy treemaps Animated bubble chart Industry & strategy deep dives Strategy…" at bounding box center [520, 264] width 1041 height 761
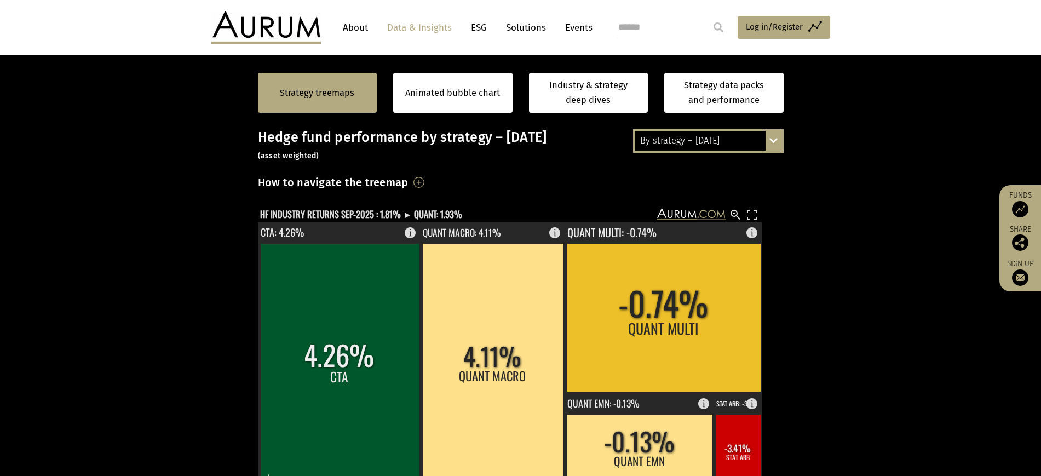
scroll to position [68, 0]
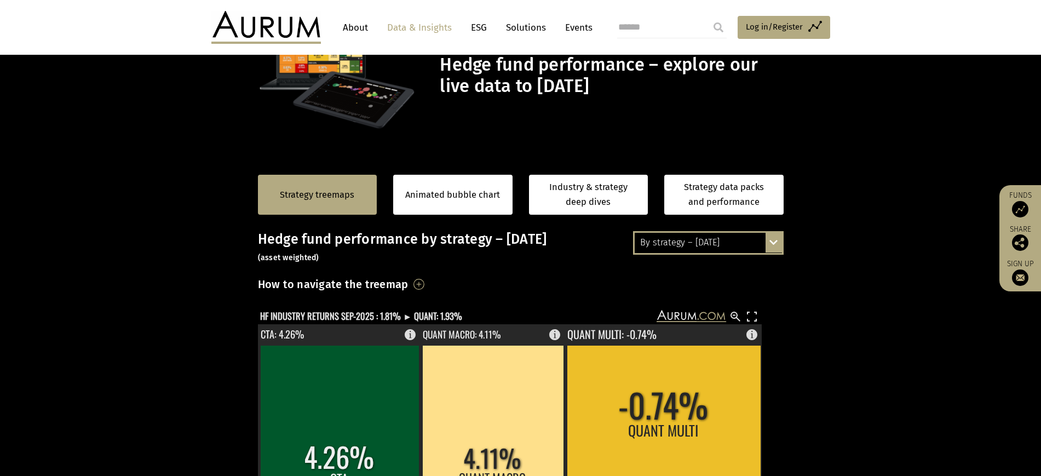
click at [774, 254] on div "By strategy – September 2025 By strategy – September 2025 By strategy – year to…" at bounding box center [708, 242] width 151 height 23
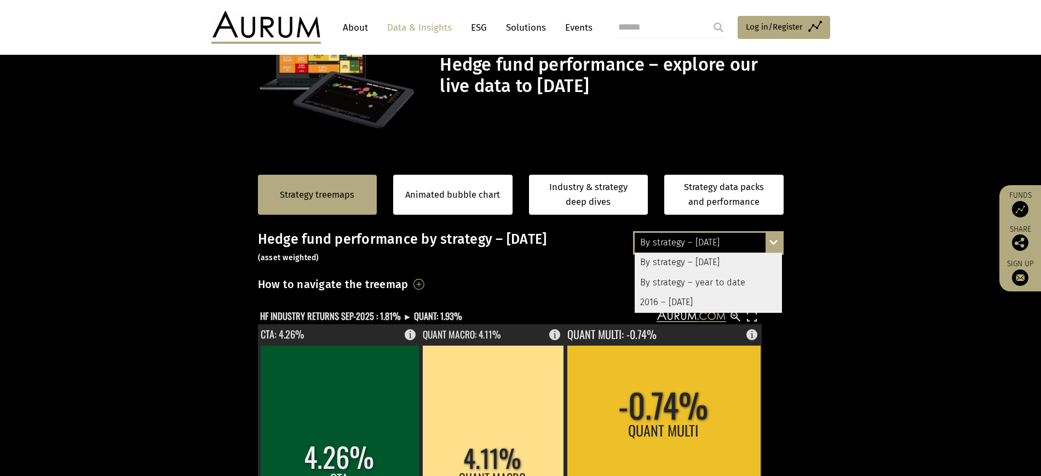
click at [700, 292] on div "By strategy – year to date" at bounding box center [708, 283] width 147 height 20
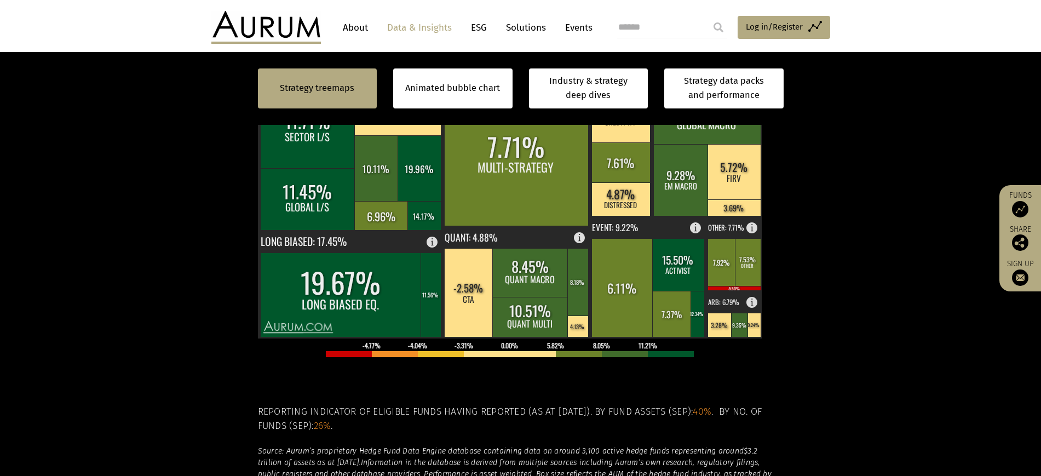
scroll to position [411, 0]
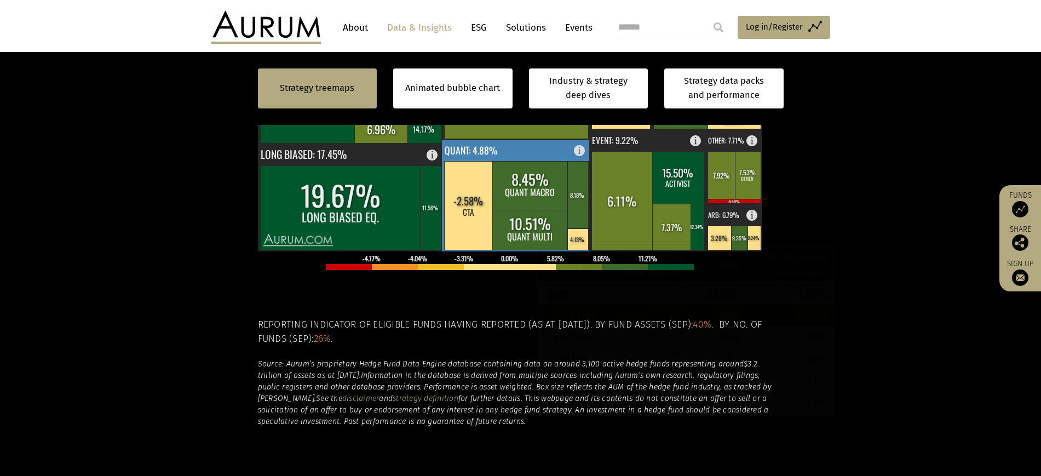
click at [508, 250] on rect at bounding box center [530, 230] width 76 height 40
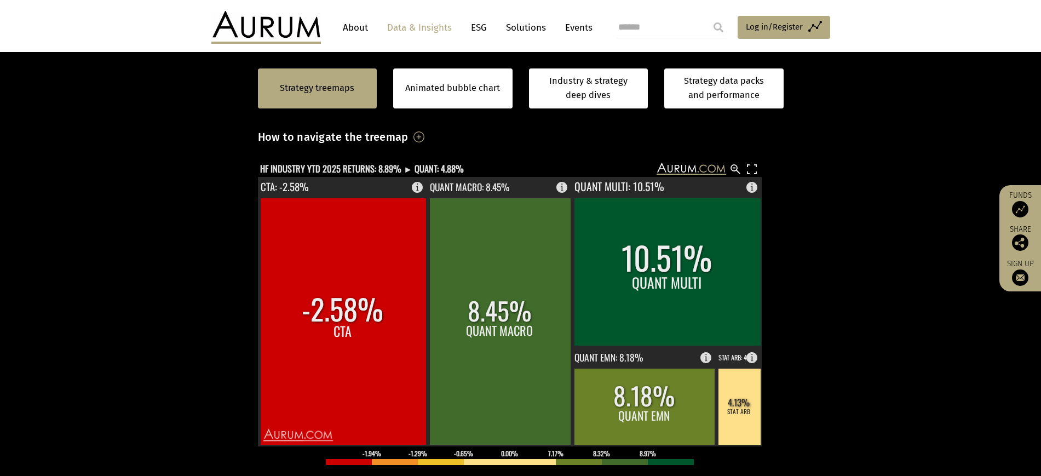
scroll to position [137, 0]
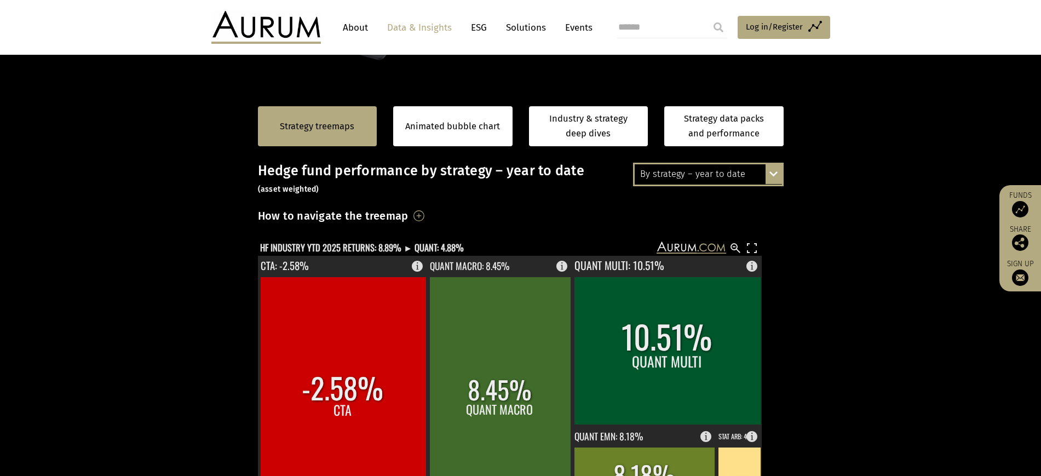
click at [773, 186] on div "By strategy – year to date By strategy – September 2025 By strategy – year to d…" at bounding box center [708, 174] width 151 height 23
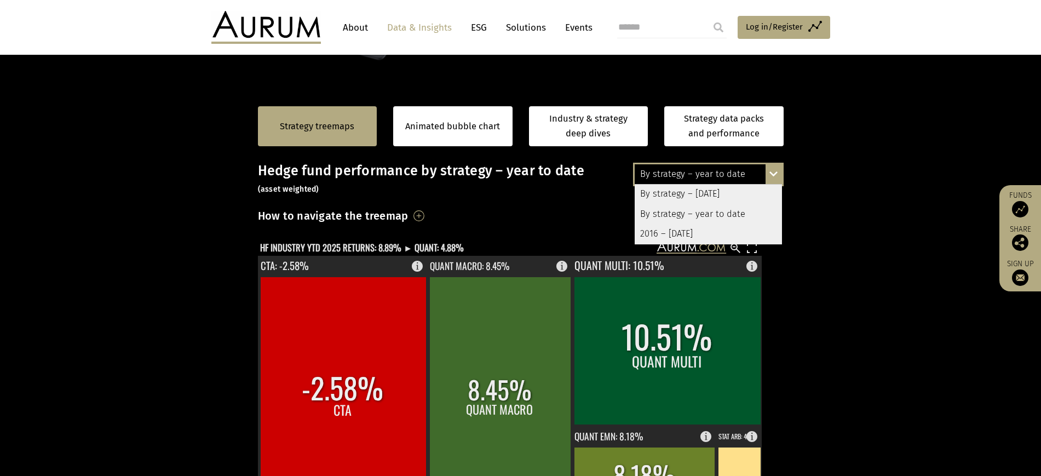
click at [700, 204] on div "By strategy – [DATE]" at bounding box center [708, 195] width 147 height 20
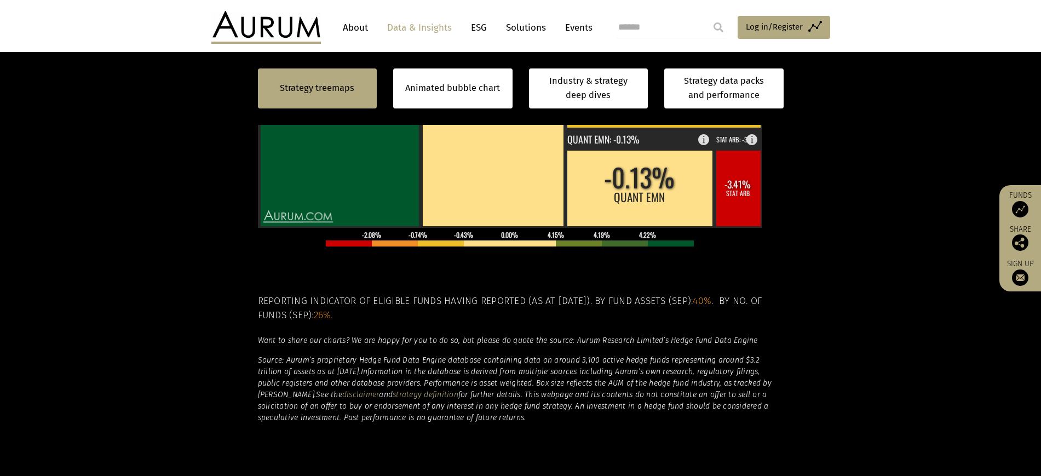
scroll to position [411, 0]
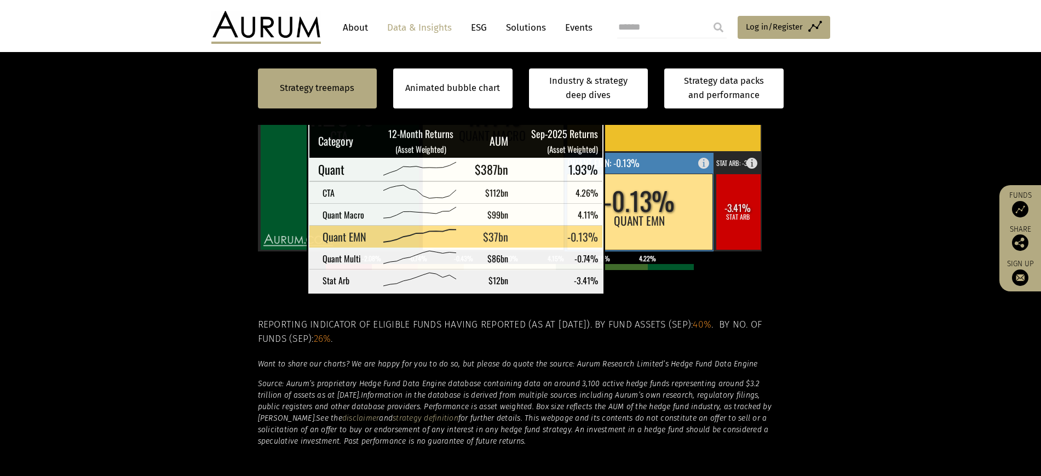
click at [624, 250] on rect at bounding box center [640, 212] width 146 height 76
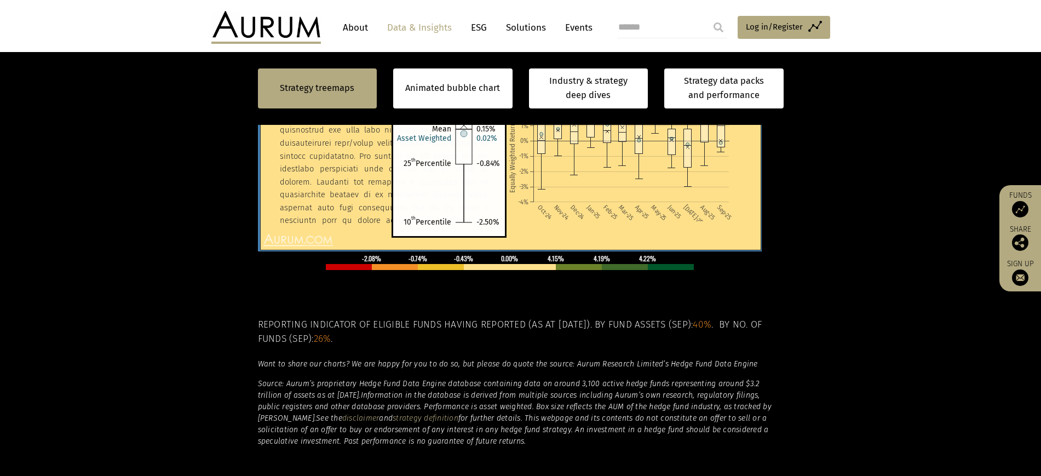
scroll to position [342, 0]
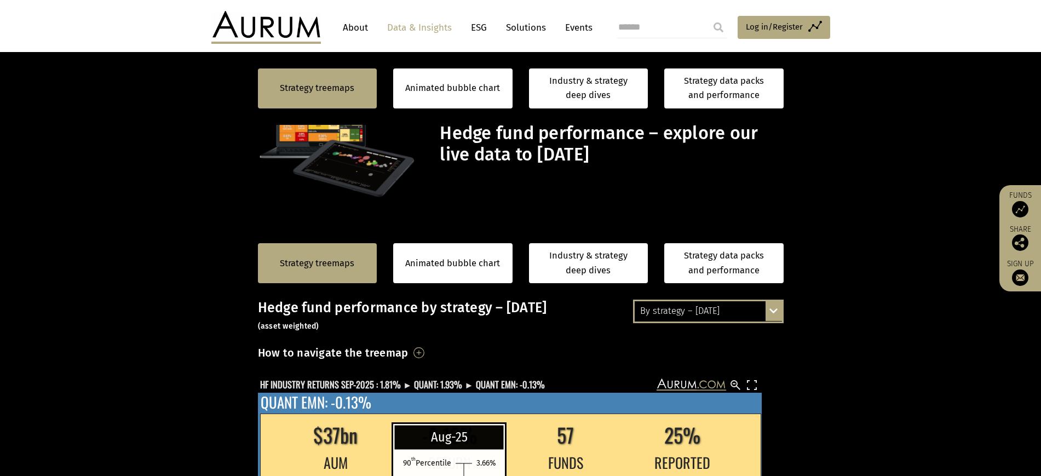
scroll to position [342, 0]
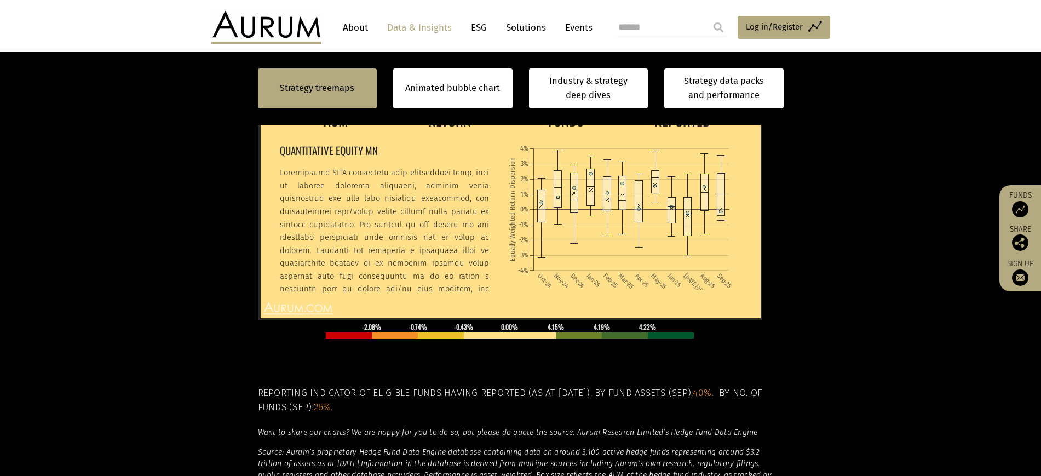
click at [831, 204] on section "Strategy treemaps Animated bubble chart Industry & strategy deep dives Strategy…" at bounding box center [520, 264] width 1041 height 761
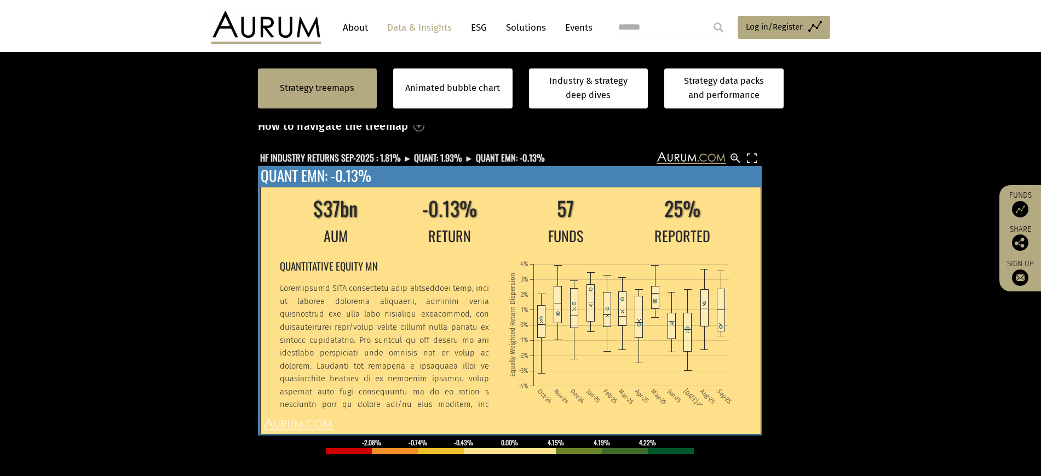
scroll to position [205, 0]
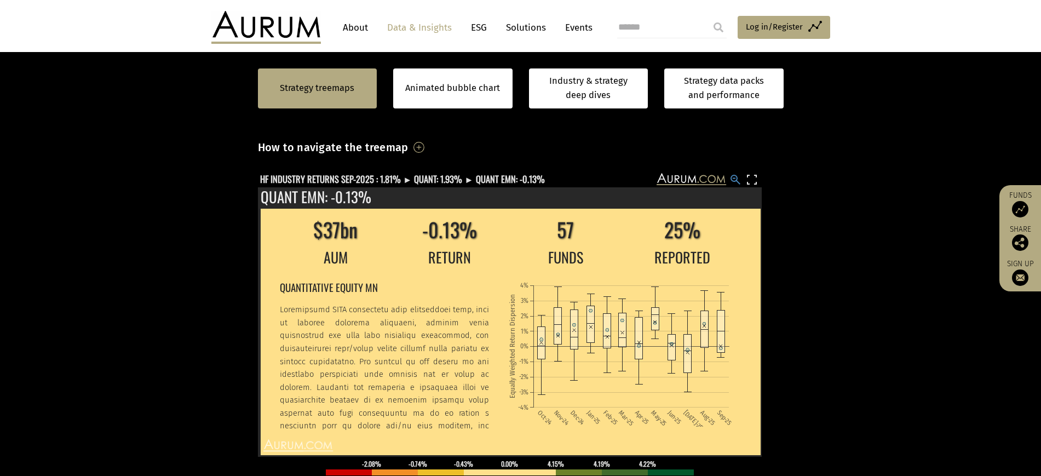
click at [737, 186] on rect at bounding box center [735, 179] width 13 height 13
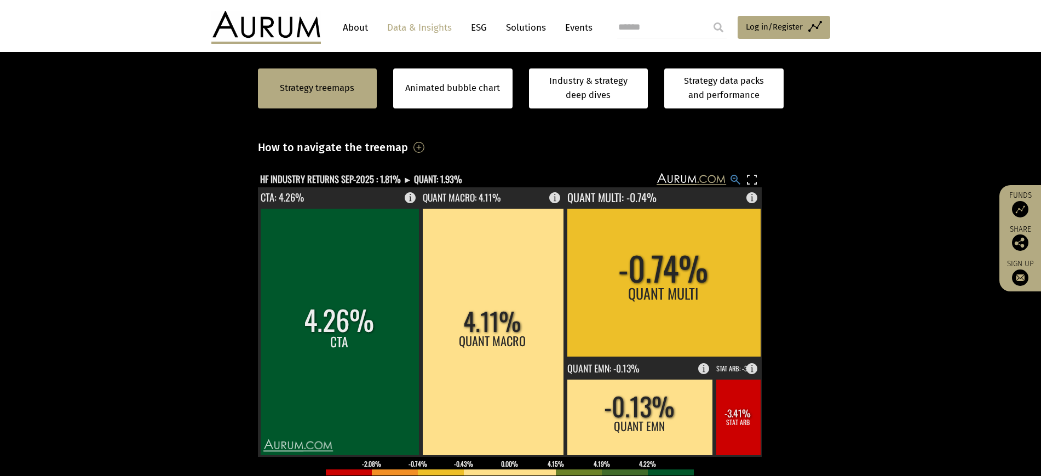
click at [737, 186] on rect at bounding box center [735, 179] width 13 height 13
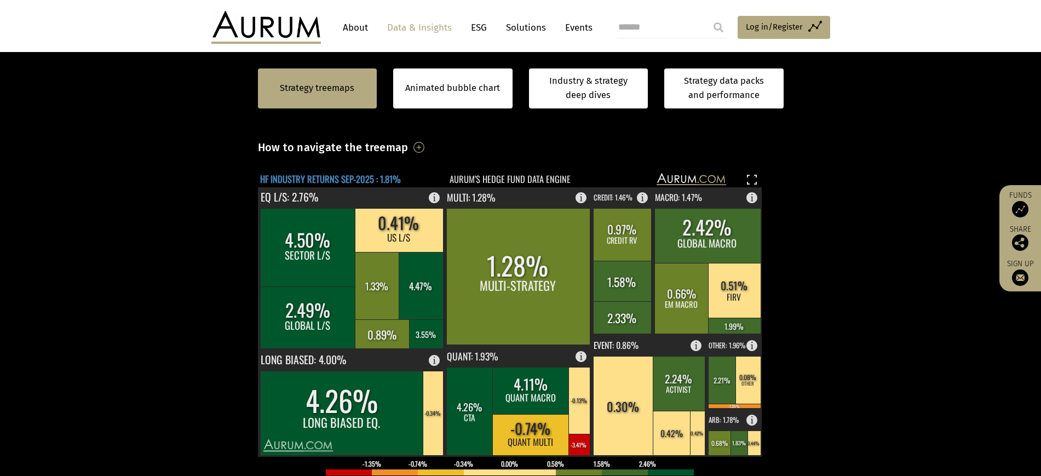
click at [335, 186] on text "HF INDUSTRY RETURNS SEP-2025 : 1.81%" at bounding box center [330, 179] width 141 height 14
click at [401, 186] on text "HF INDUSTRY RETURNS SEP-2025 : 1.81%" at bounding box center [330, 179] width 141 height 14
click at [376, 186] on text "HF INDUSTRY RETURNS SEP-2025 : 1.81%" at bounding box center [330, 179] width 141 height 14
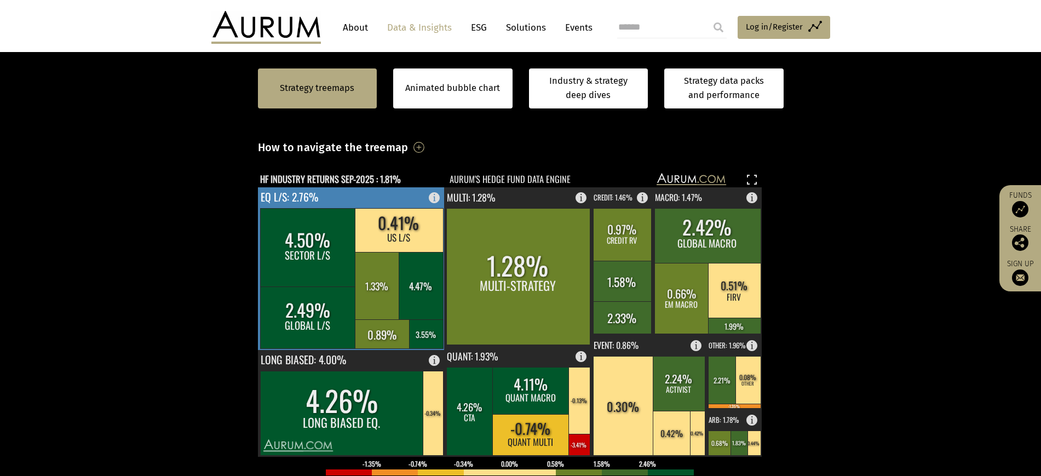
click at [311, 286] on rect at bounding box center [308, 247] width 96 height 78
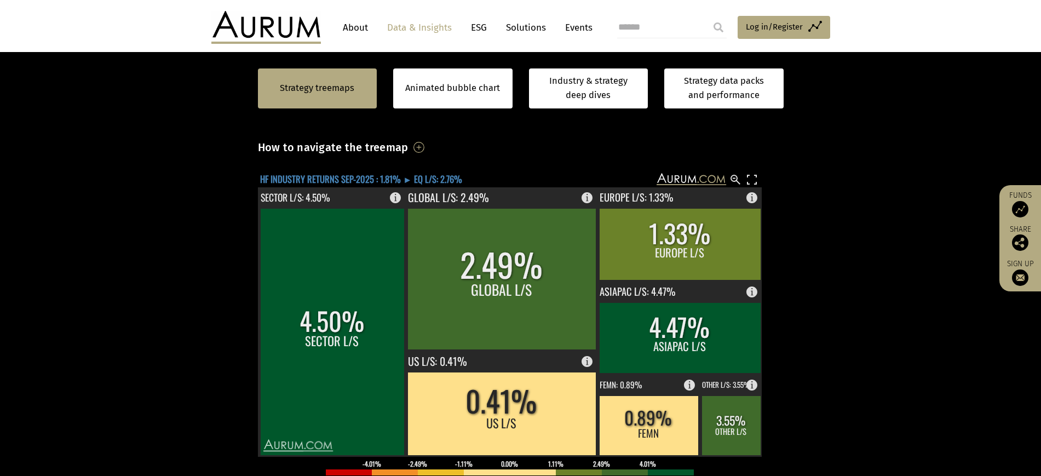
click at [426, 186] on text "HF INDUSTRY RETURNS SEP-2025 : 1.81% ► EQ L/S: 2.76%" at bounding box center [361, 179] width 202 height 14
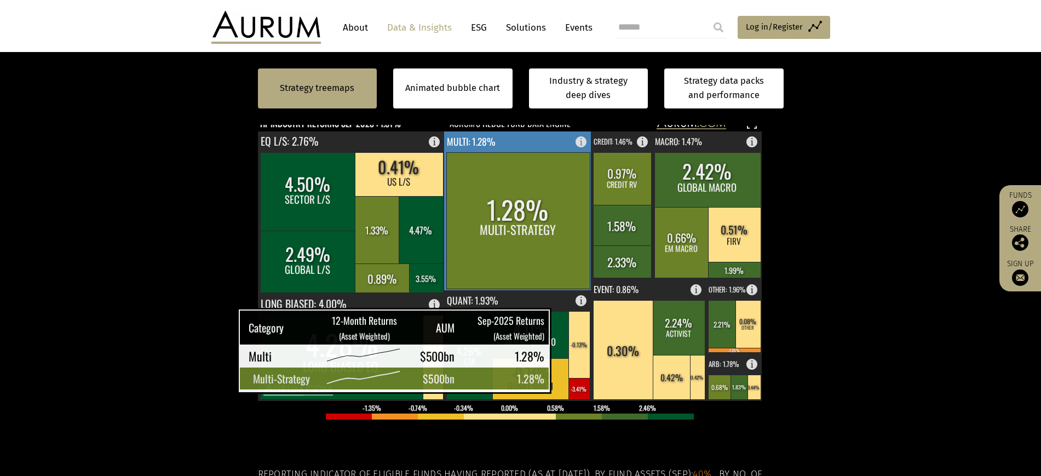
scroll to position [342, 0]
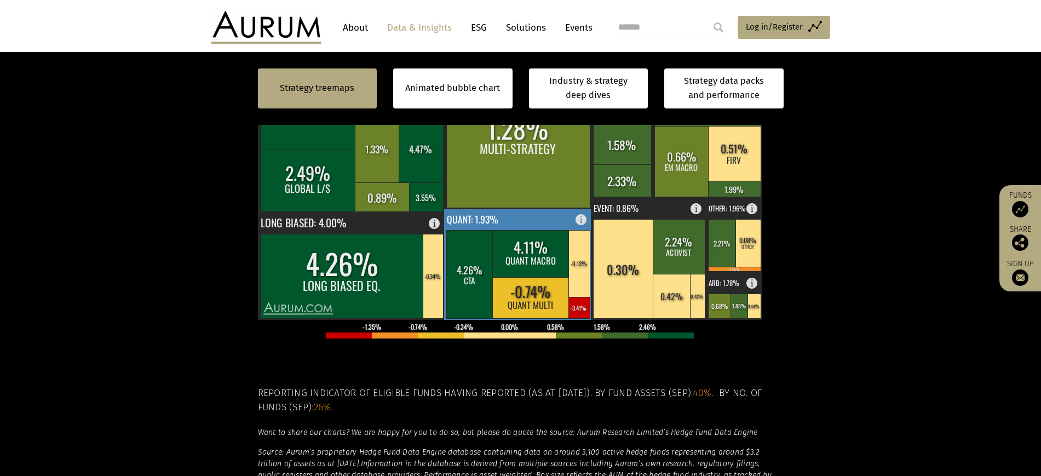
click at [474, 318] on rect at bounding box center [469, 274] width 47 height 88
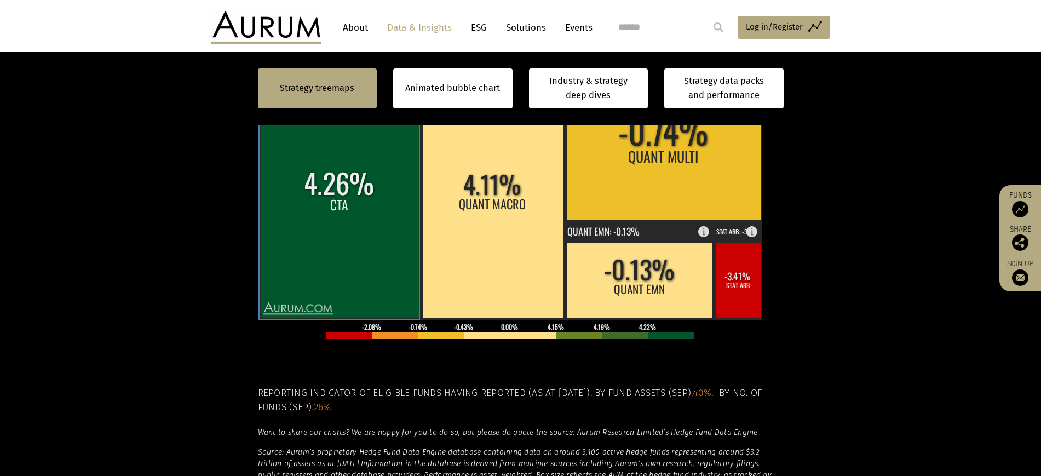
click at [348, 242] on rect at bounding box center [339, 194] width 159 height 247
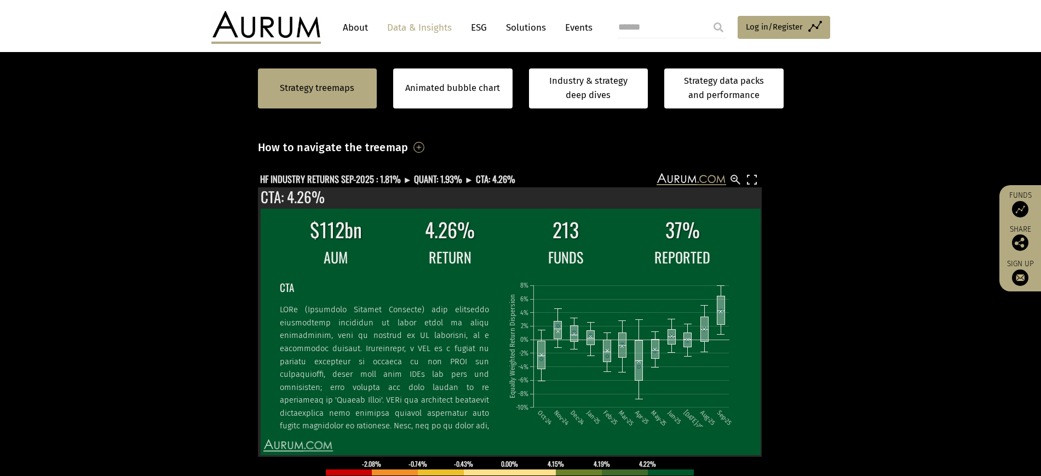
scroll to position [274, 0]
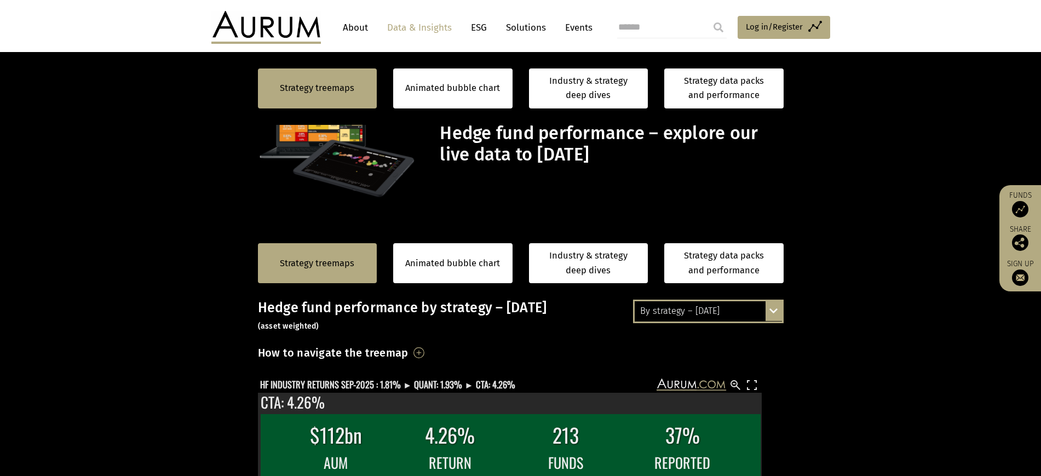
scroll to position [274, 0]
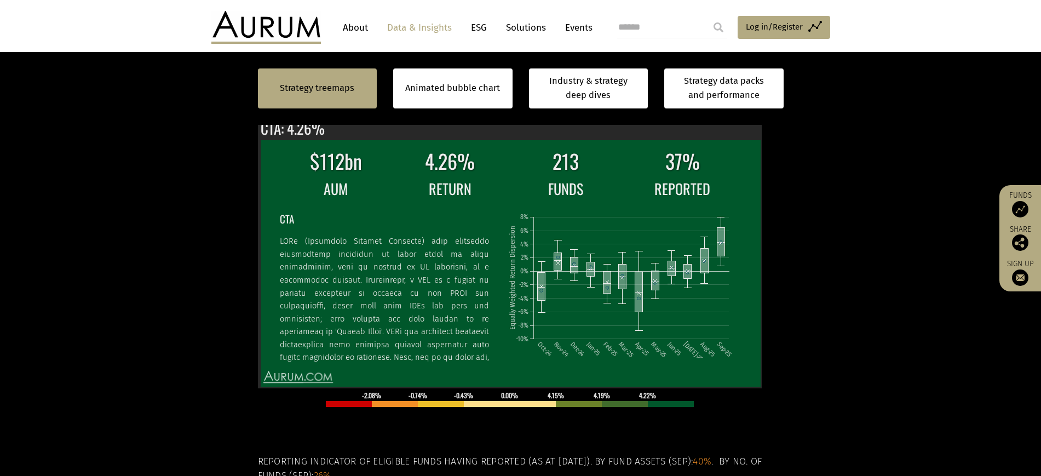
click at [737, 118] on rect at bounding box center [735, 111] width 13 height 13
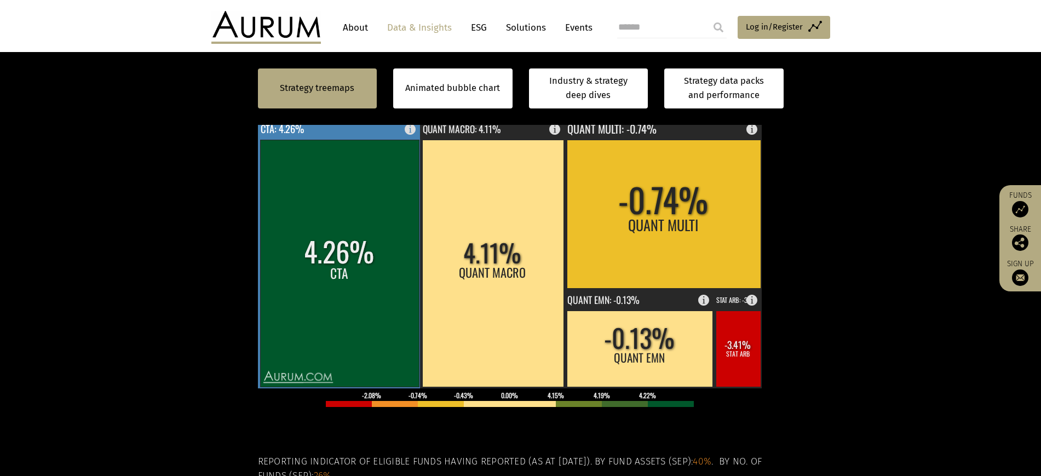
click at [307, 312] on rect at bounding box center [339, 263] width 159 height 247
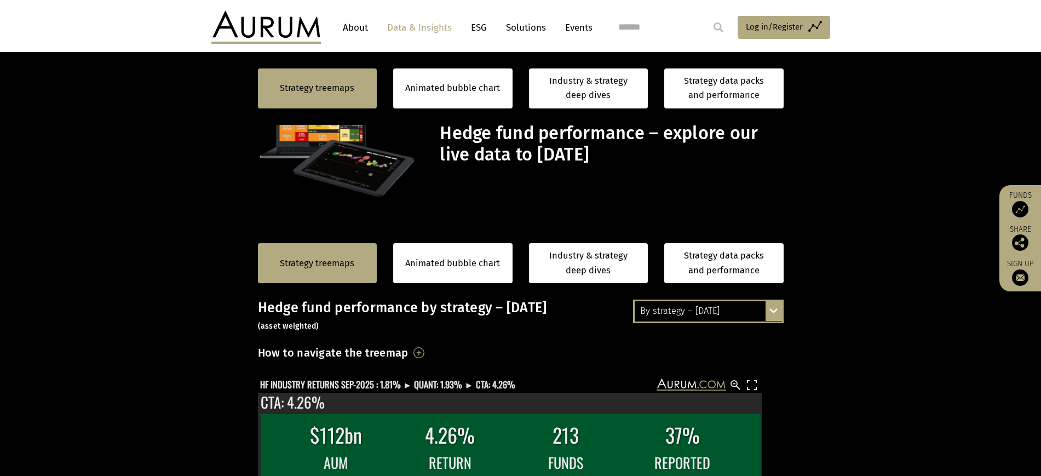
scroll to position [274, 0]
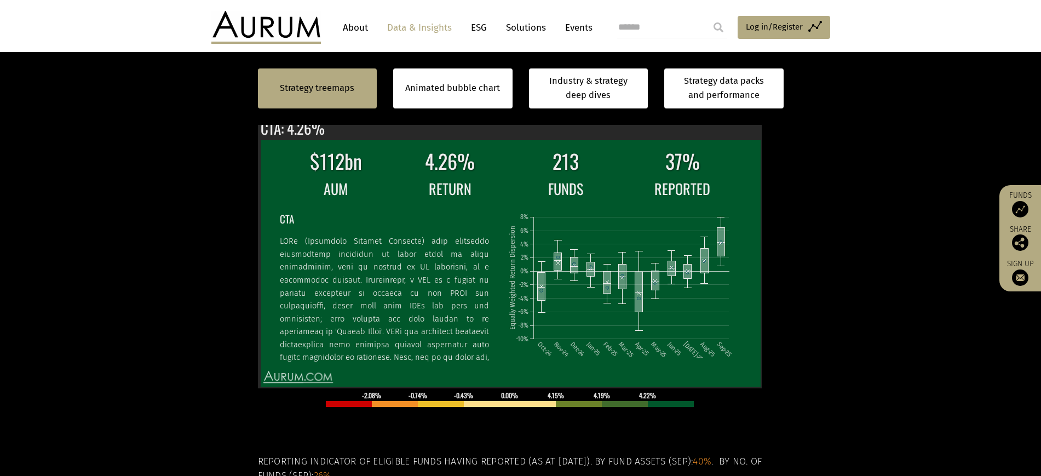
scroll to position [274, 0]
